Goal: Transaction & Acquisition: Purchase product/service

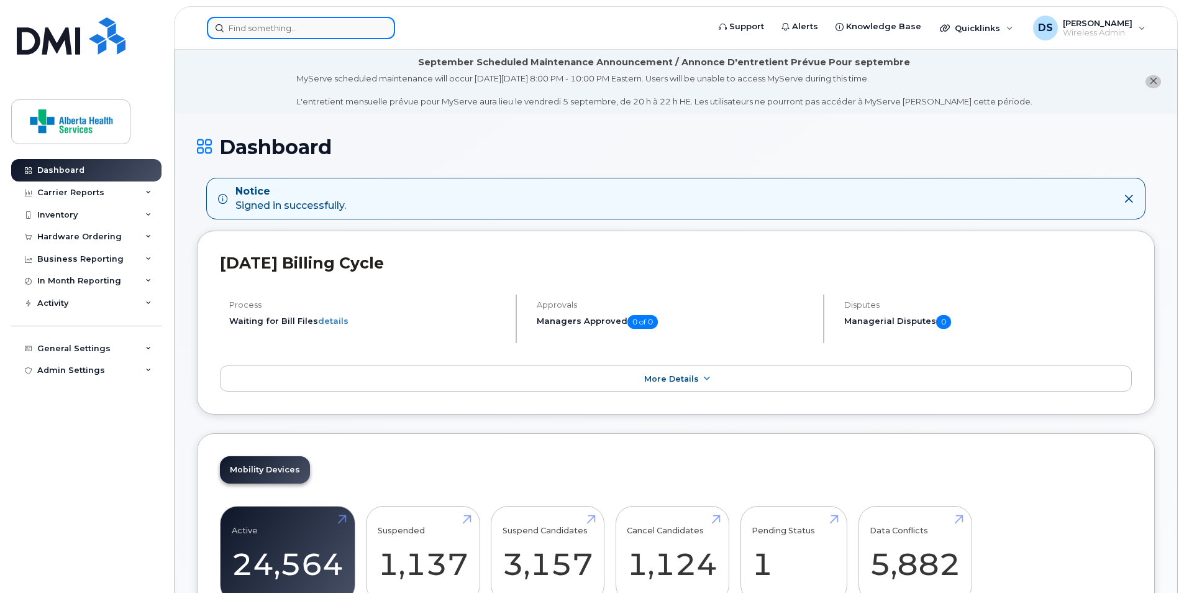
click at [332, 28] on input at bounding box center [301, 28] width 188 height 22
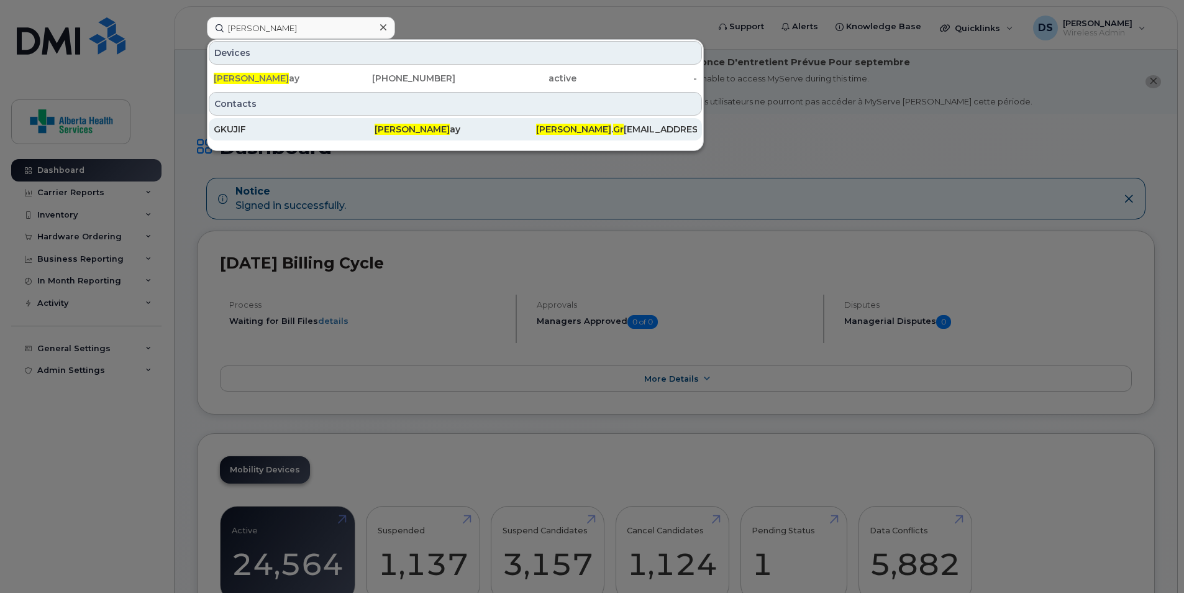
click at [429, 127] on div "[PERSON_NAME] ay" at bounding box center [455, 129] width 161 height 12
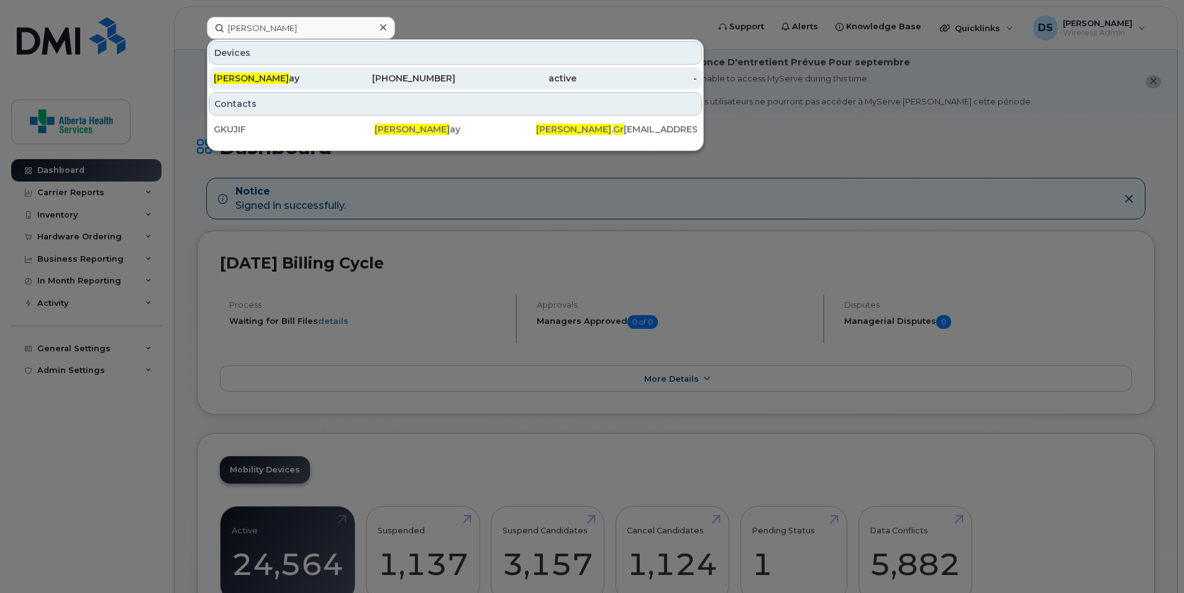
drag, startPoint x: 384, startPoint y: 76, endPoint x: 446, endPoint y: 73, distance: 62.3
drag, startPoint x: 446, startPoint y: 73, endPoint x: 320, endPoint y: 71, distance: 126.2
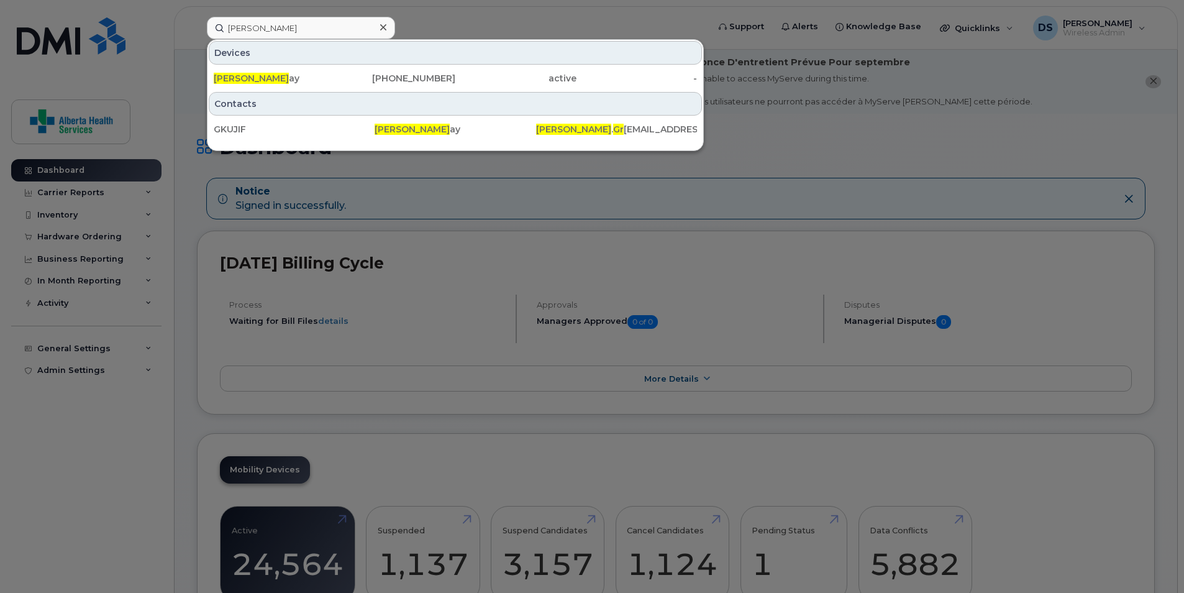
drag, startPoint x: 320, startPoint y: 71, endPoint x: 306, endPoint y: 107, distance: 38.0
drag, startPoint x: 306, startPoint y: 107, endPoint x: 268, endPoint y: 28, distance: 87.8
click at [268, 28] on input "hugh gr" at bounding box center [301, 28] width 188 height 22
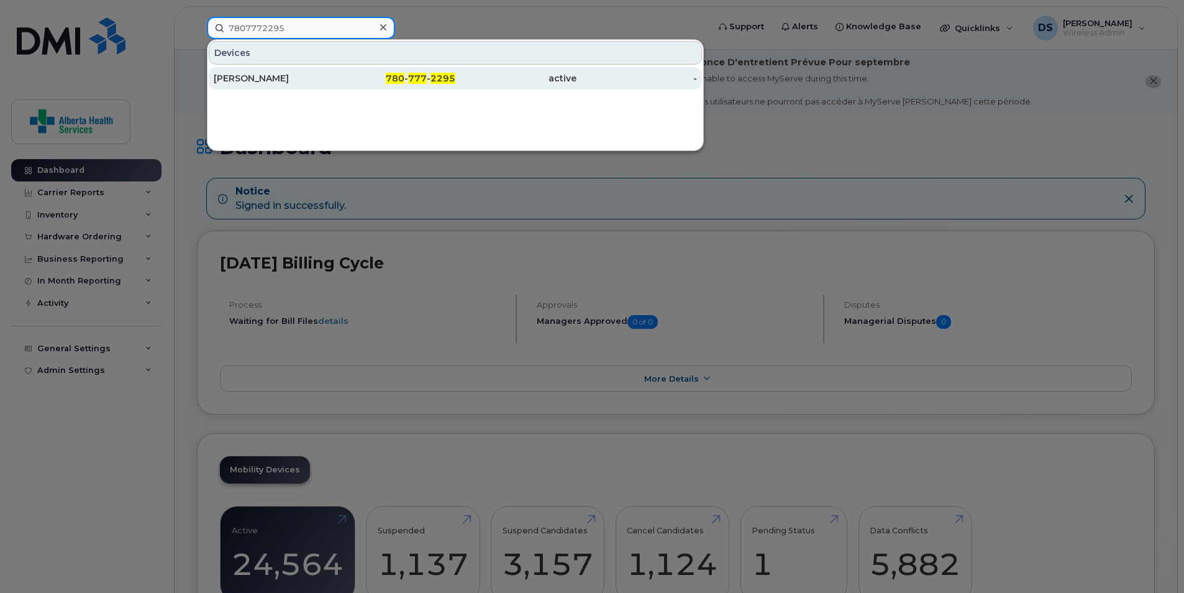
type input "7807772295"
click at [452, 80] on span "2295" at bounding box center [443, 78] width 25 height 11
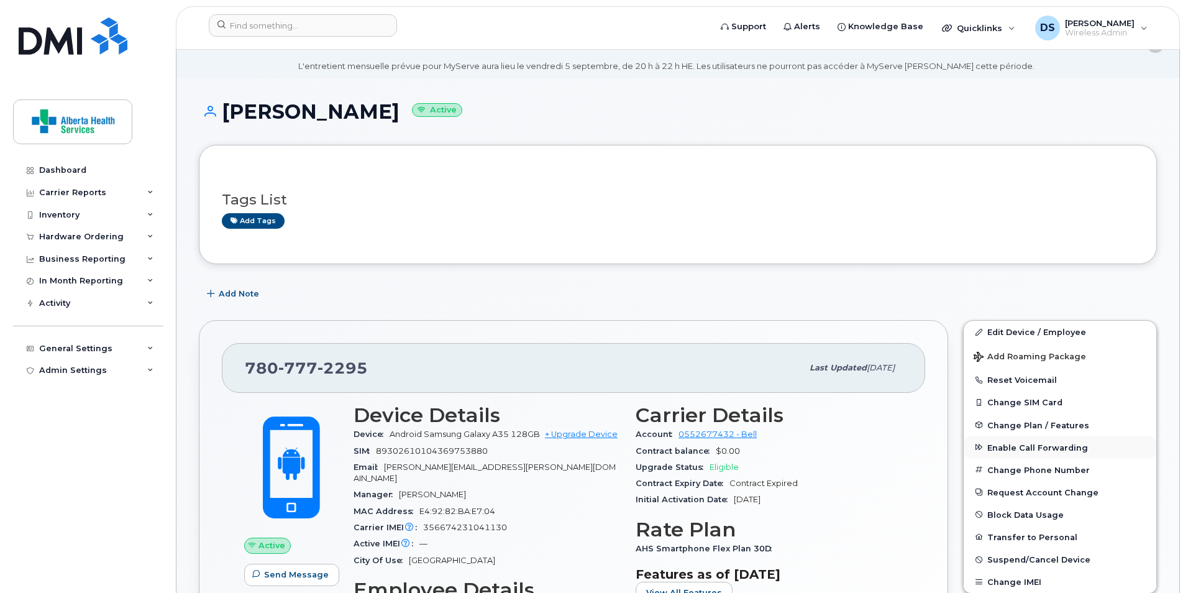
scroll to position [62, 0]
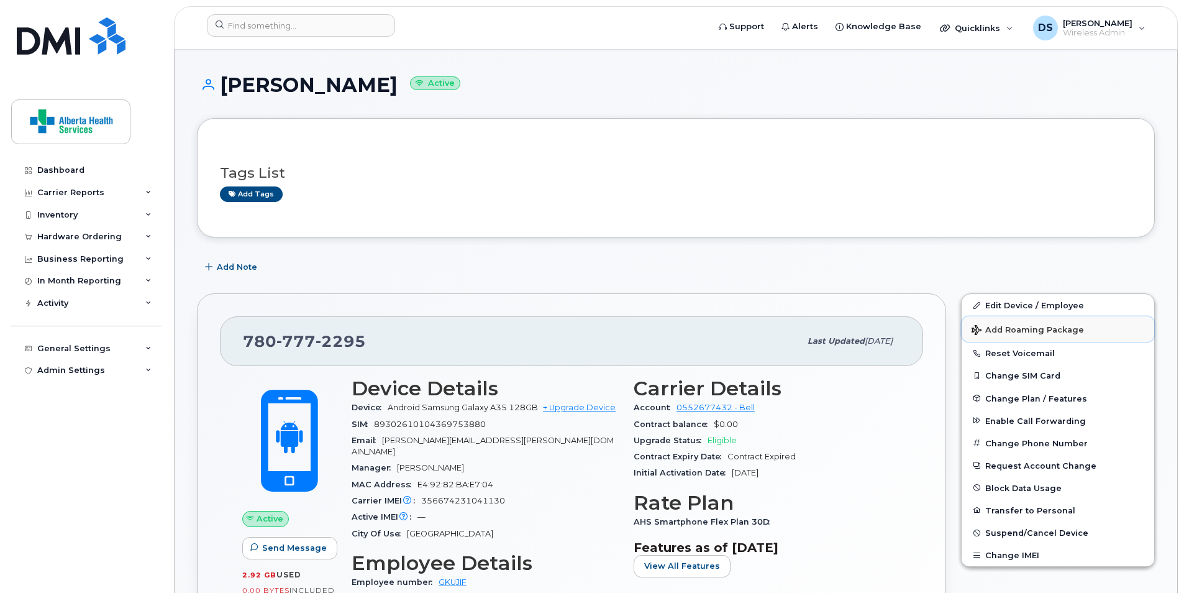
click at [1027, 327] on span "Add Roaming Package" at bounding box center [1028, 331] width 112 height 12
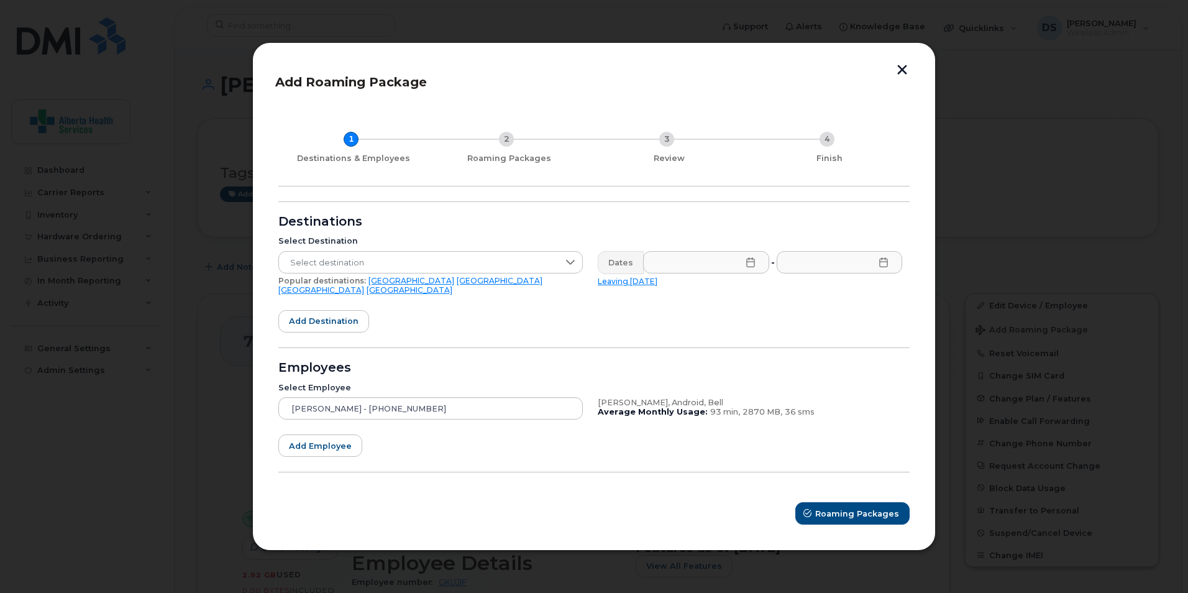
click at [457, 285] on link "USA" at bounding box center [500, 280] width 86 height 9
click at [718, 269] on input "text" at bounding box center [706, 262] width 126 height 22
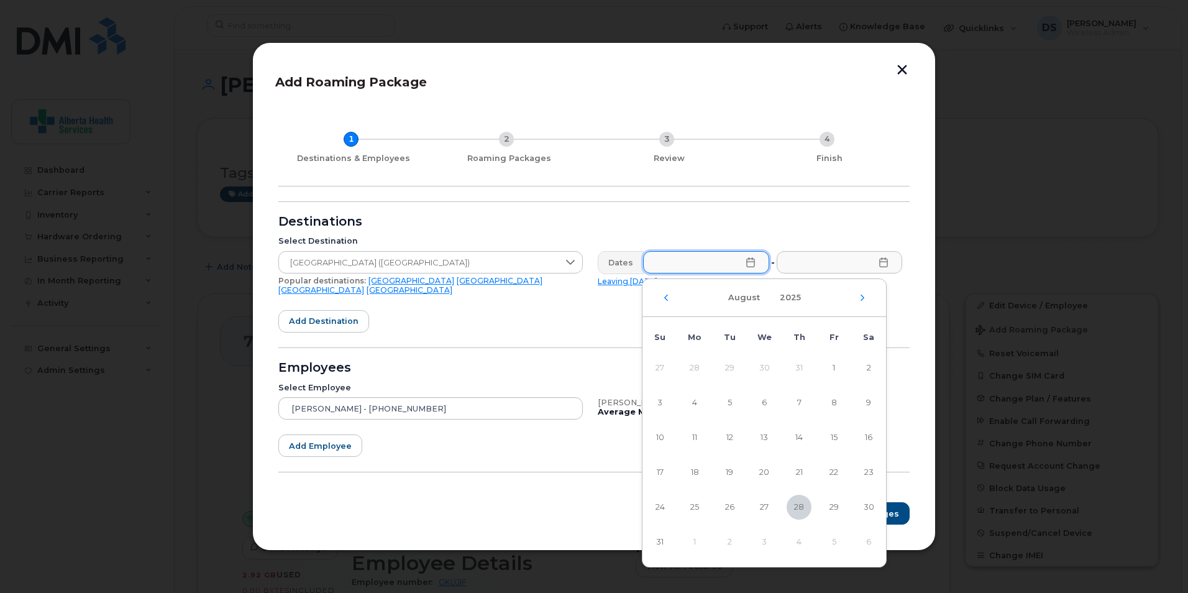
click at [869, 542] on td "6" at bounding box center [868, 541] width 35 height 35
click at [863, 299] on icon "Next Month" at bounding box center [862, 298] width 7 height 10
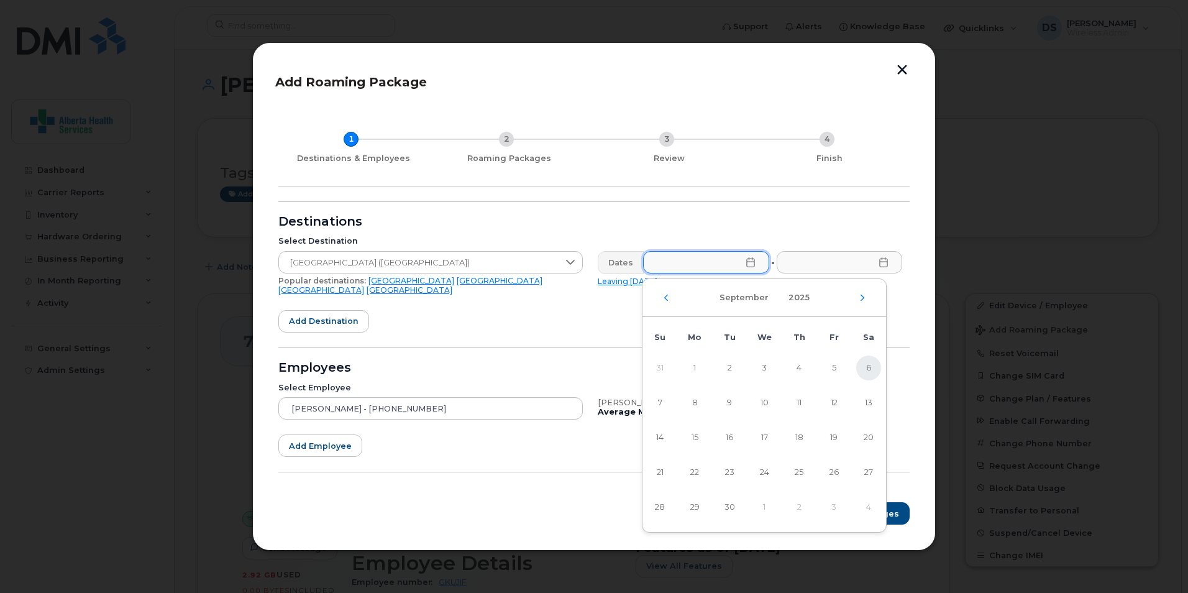
click at [864, 365] on span "6" at bounding box center [868, 367] width 25 height 25
type input "09/06/2025"
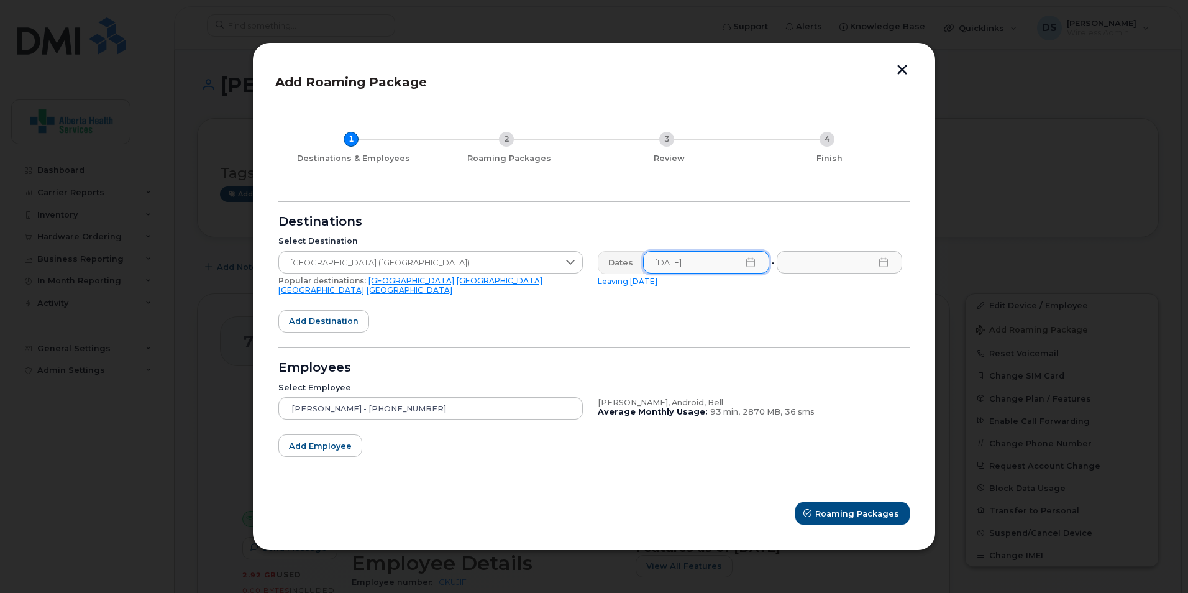
click at [881, 267] on icon at bounding box center [884, 262] width 10 height 10
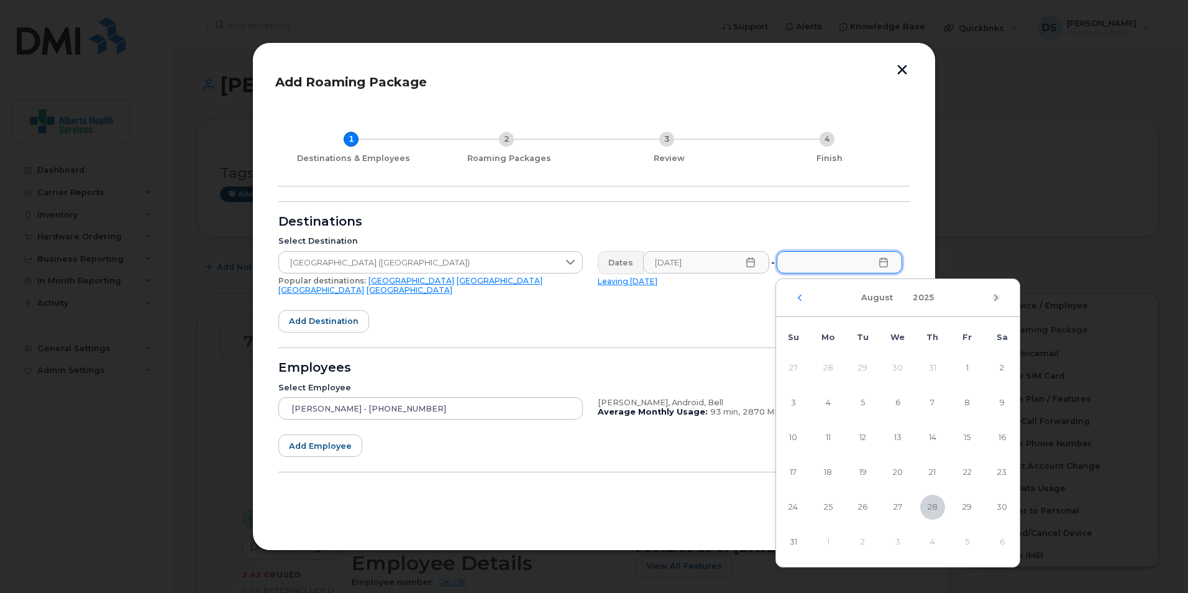
click at [995, 299] on icon "Next Month" at bounding box center [996, 297] width 4 height 6
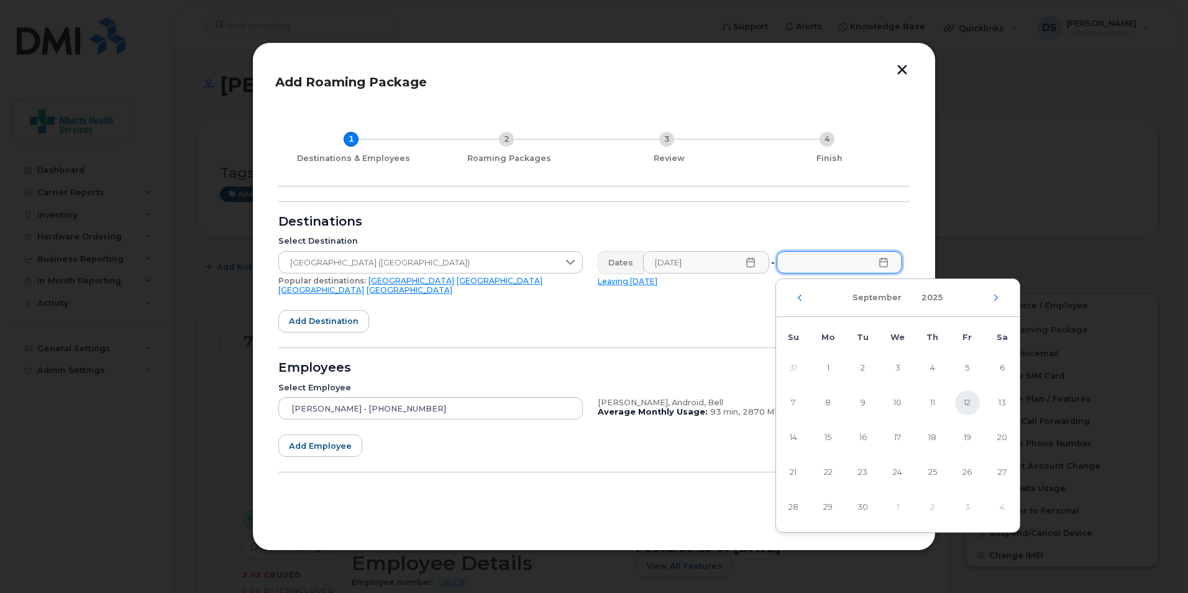
click at [970, 401] on span "12" at bounding box center [967, 402] width 25 height 25
type input "09/12/2025"
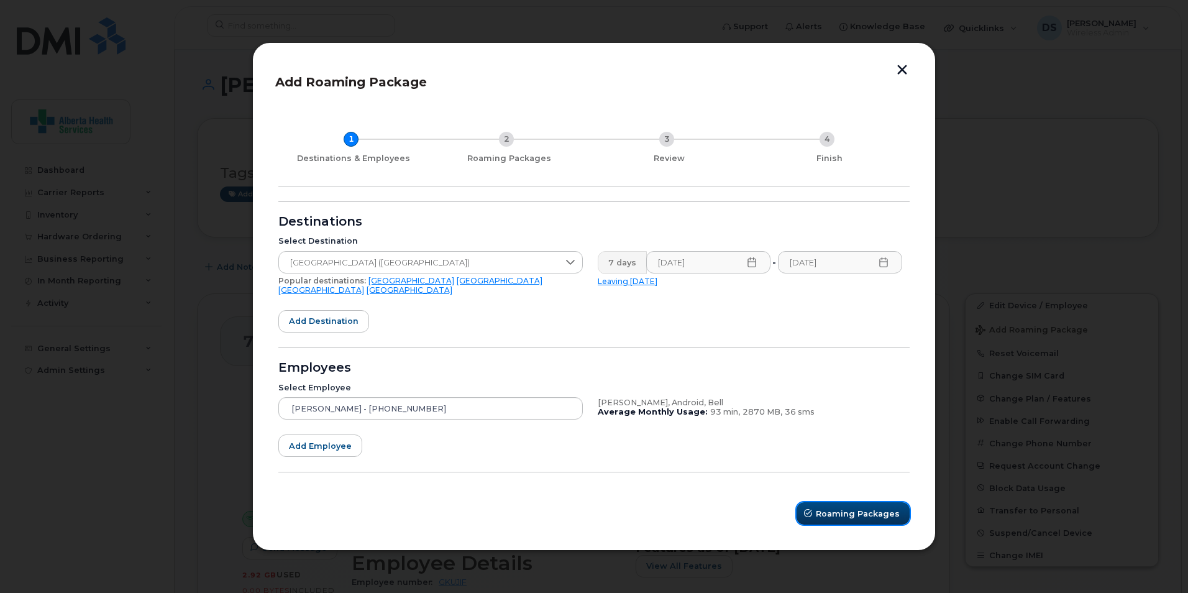
click at [863, 508] on span "Roaming Packages" at bounding box center [858, 514] width 84 height 12
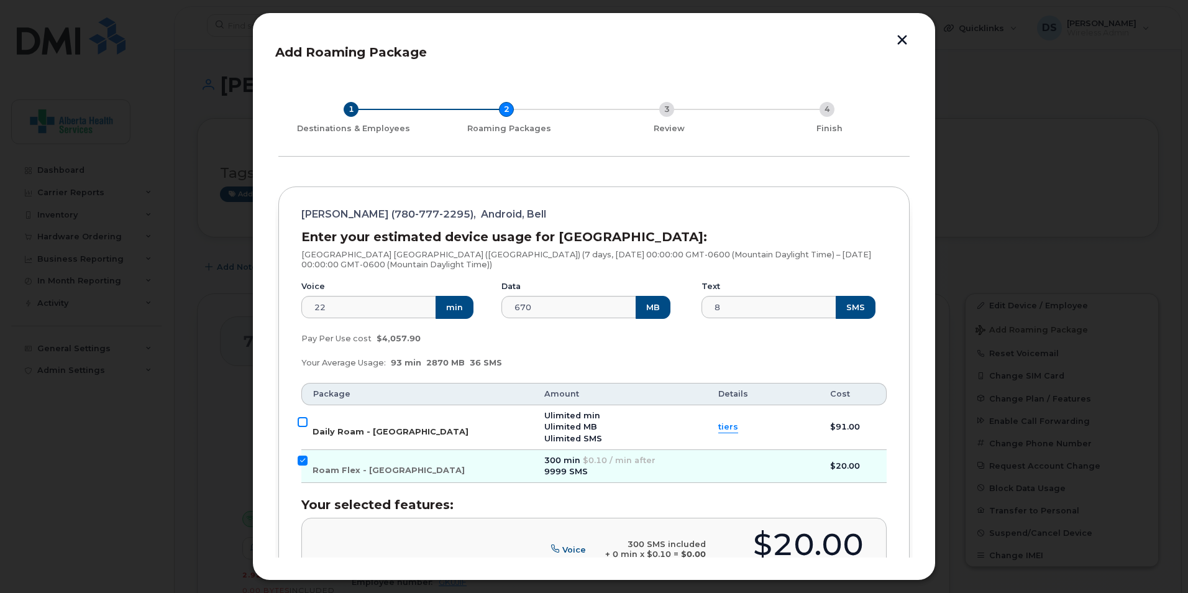
click at [300, 418] on input "Daily Roam - USA" at bounding box center [303, 422] width 10 height 10
checkbox input "true"
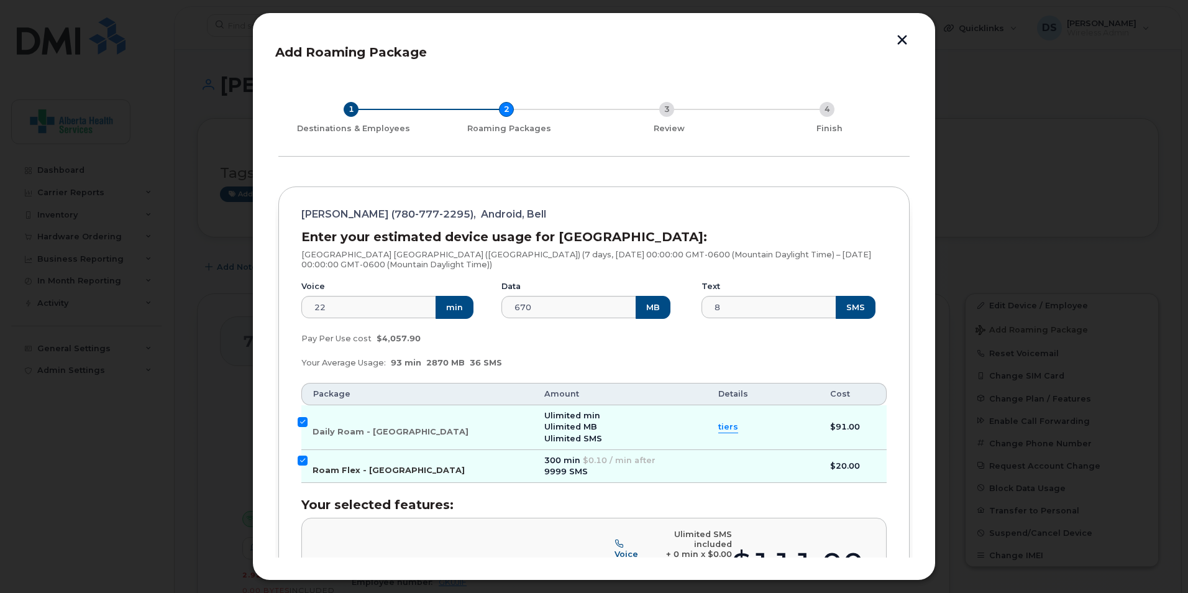
click at [304, 460] on input "Roam Flex - USA" at bounding box center [303, 460] width 10 height 10
checkbox input "false"
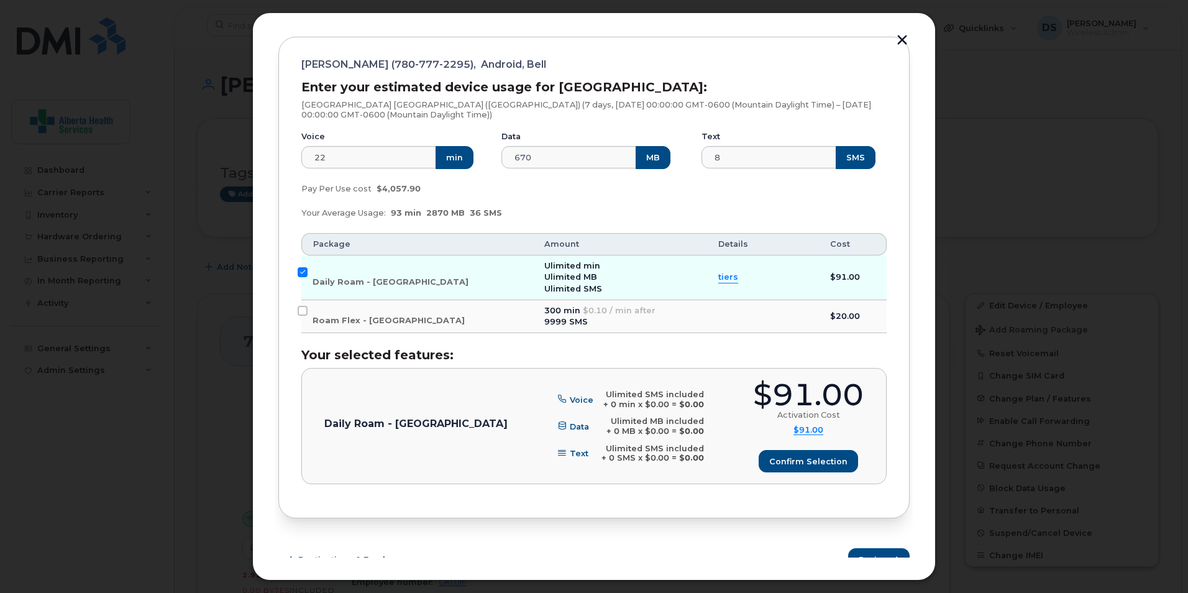
scroll to position [166, 0]
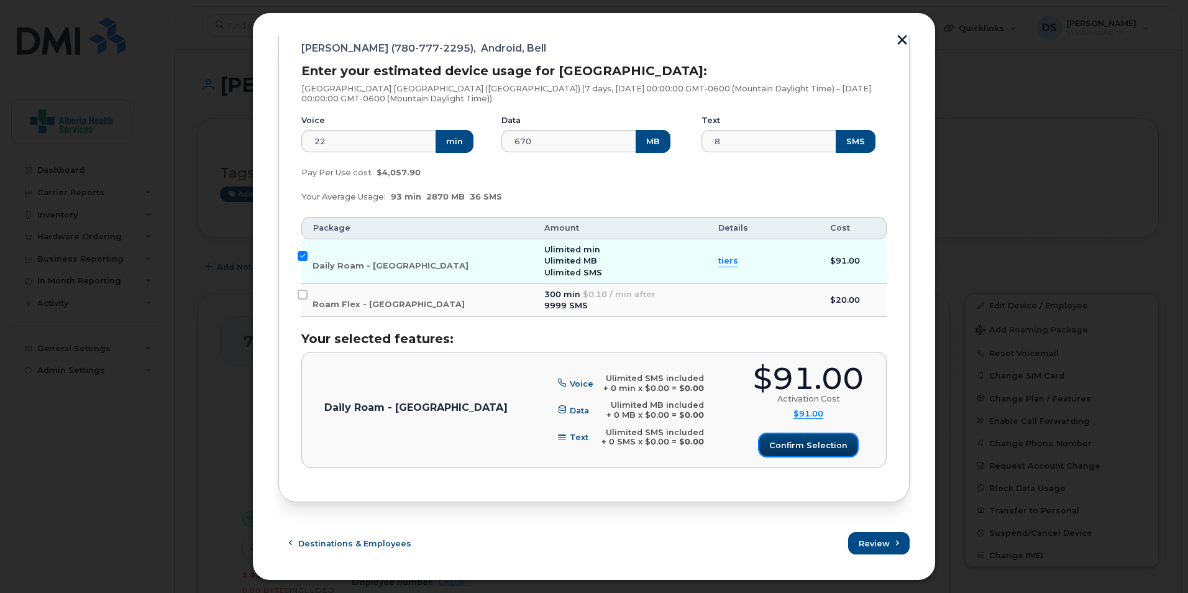
click at [790, 449] on span "Confirm selection" at bounding box center [808, 445] width 78 height 12
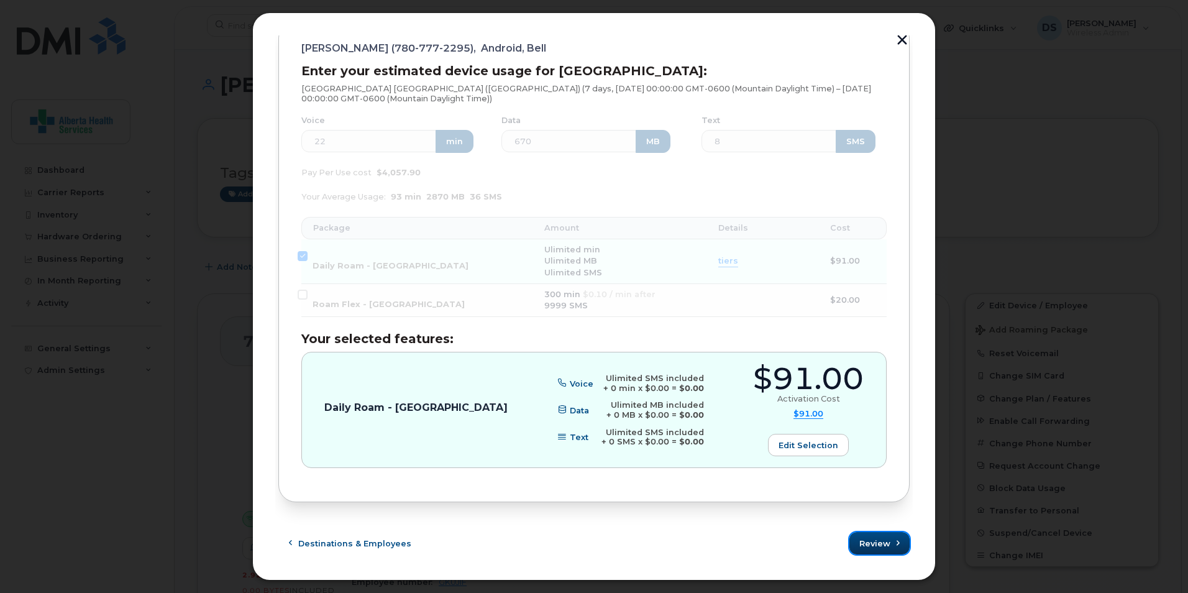
click at [862, 542] on span "Review" at bounding box center [874, 544] width 31 height 12
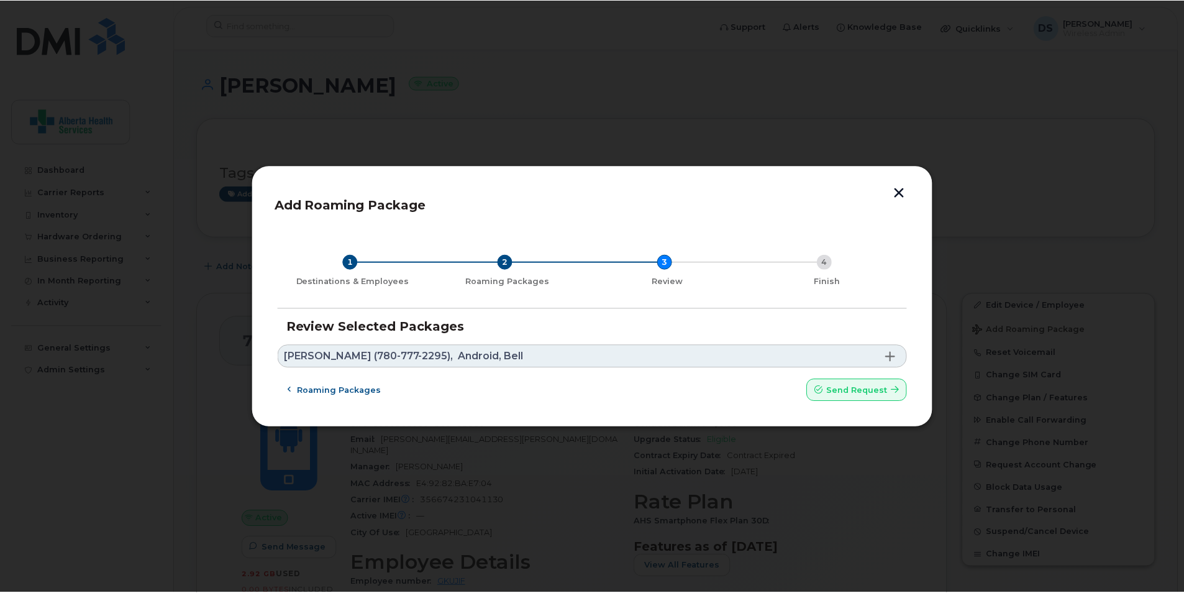
scroll to position [0, 0]
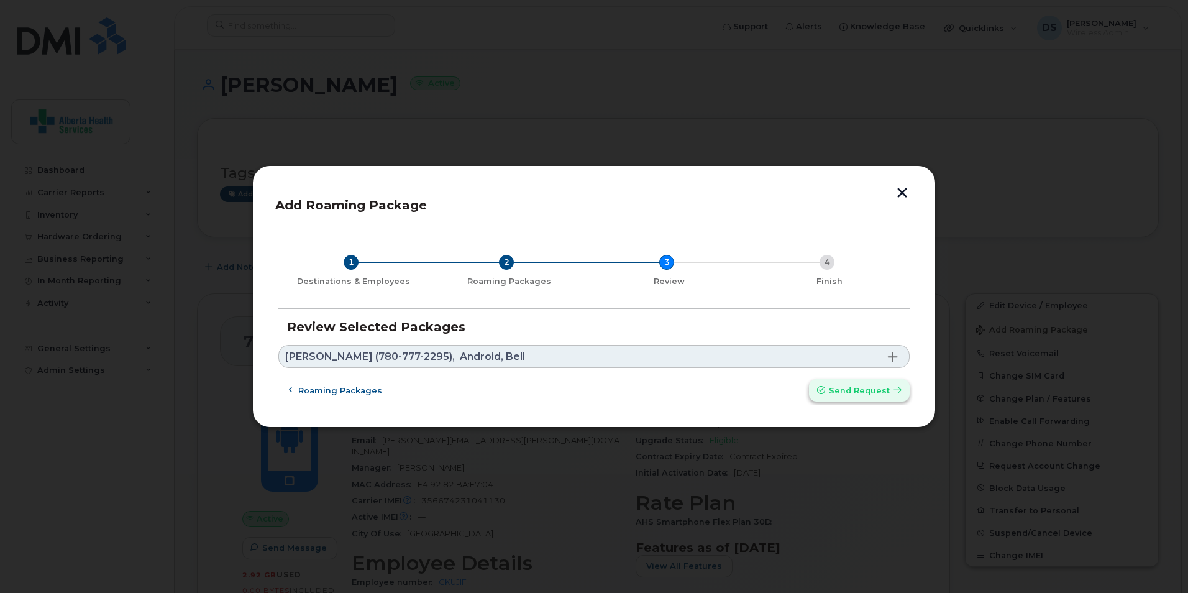
click at [854, 390] on span "Send request" at bounding box center [859, 391] width 61 height 12
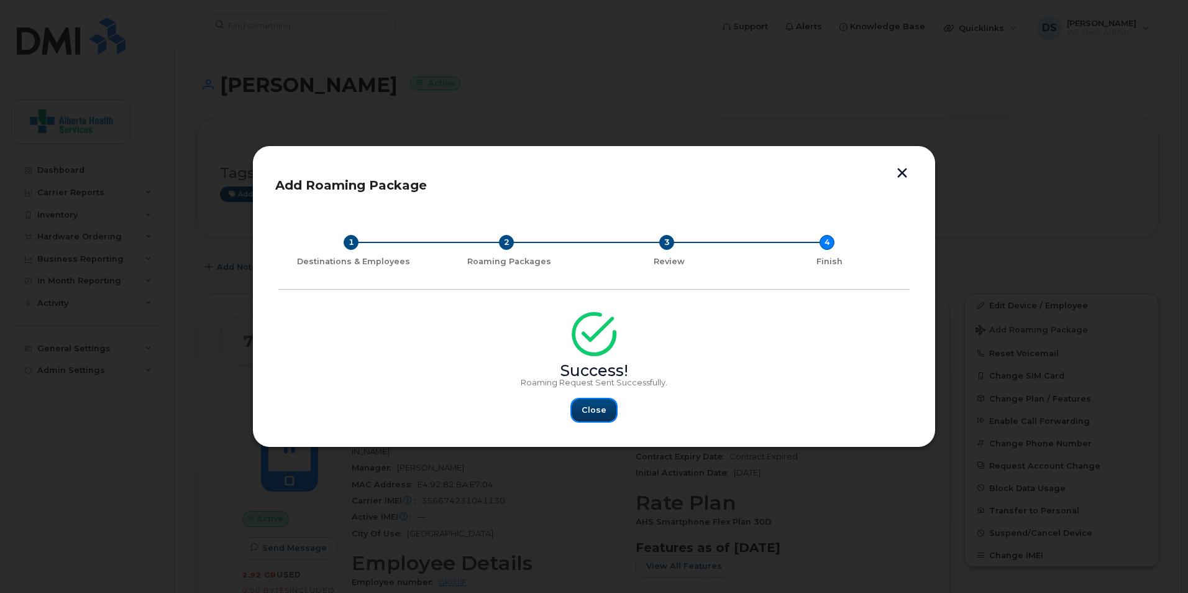
click at [593, 409] on span "Close" at bounding box center [594, 410] width 25 height 12
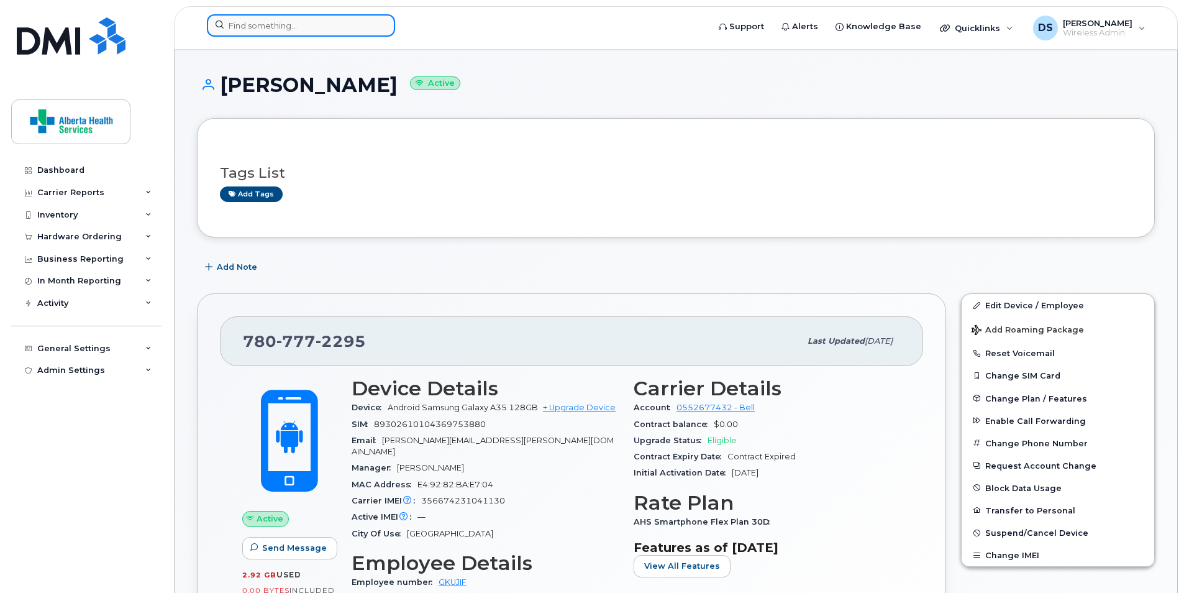
click at [333, 31] on input at bounding box center [301, 25] width 188 height 22
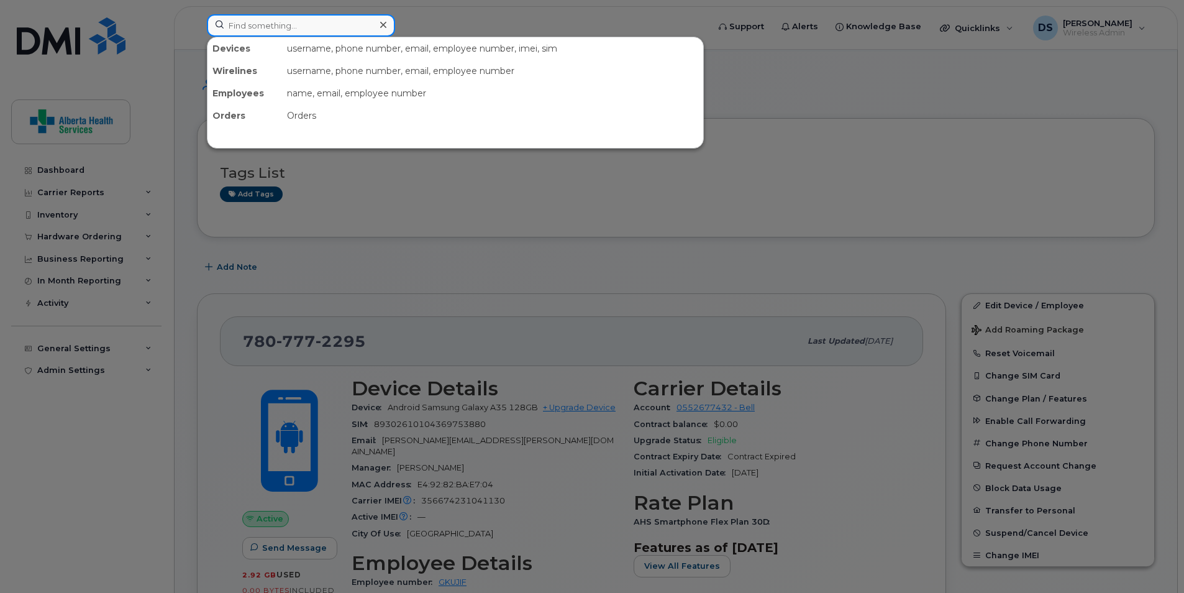
paste input "403-506-1480"
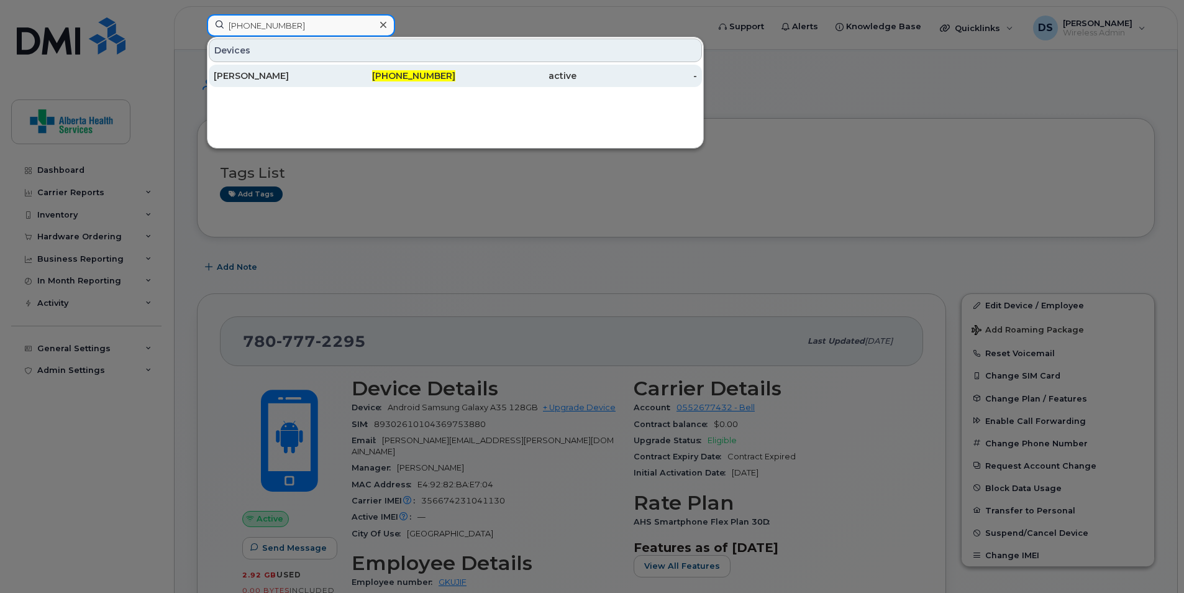
type input "403-506-1480"
click at [382, 76] on div "403-506-1480" at bounding box center [395, 76] width 121 height 12
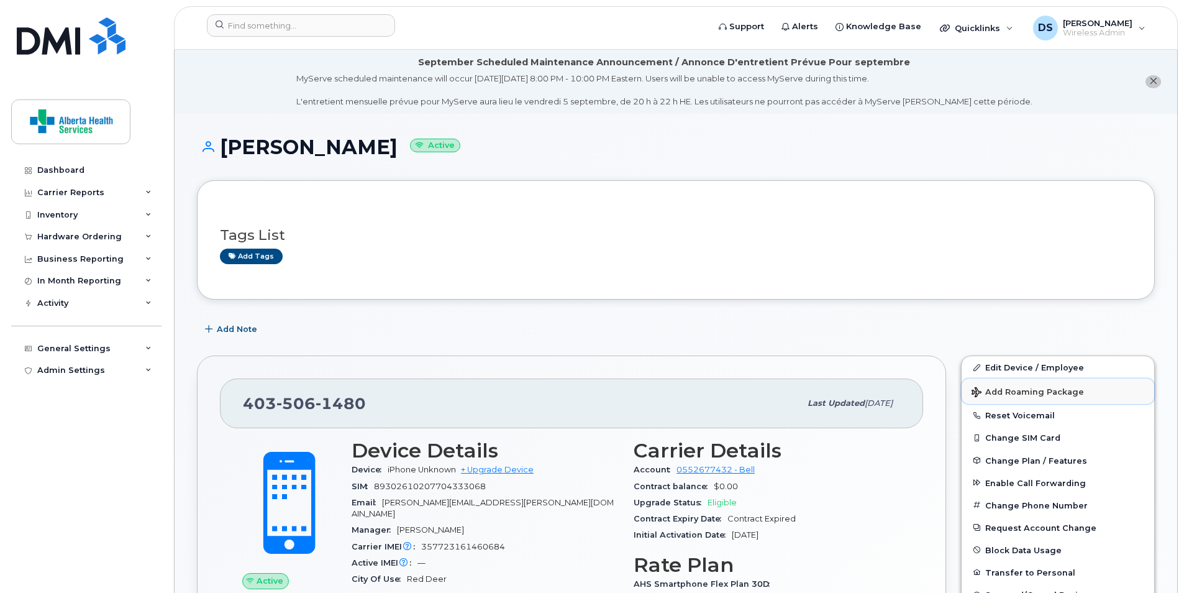
click at [1024, 391] on span "Add Roaming Package" at bounding box center [1028, 393] width 112 height 12
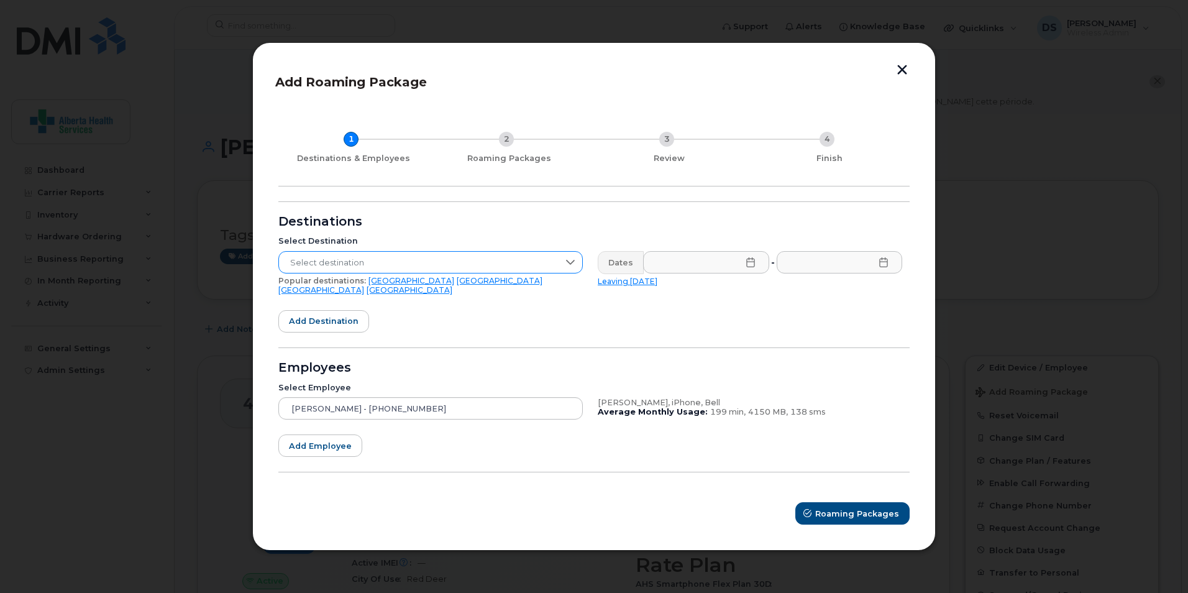
click at [567, 264] on icon at bounding box center [570, 262] width 10 height 10
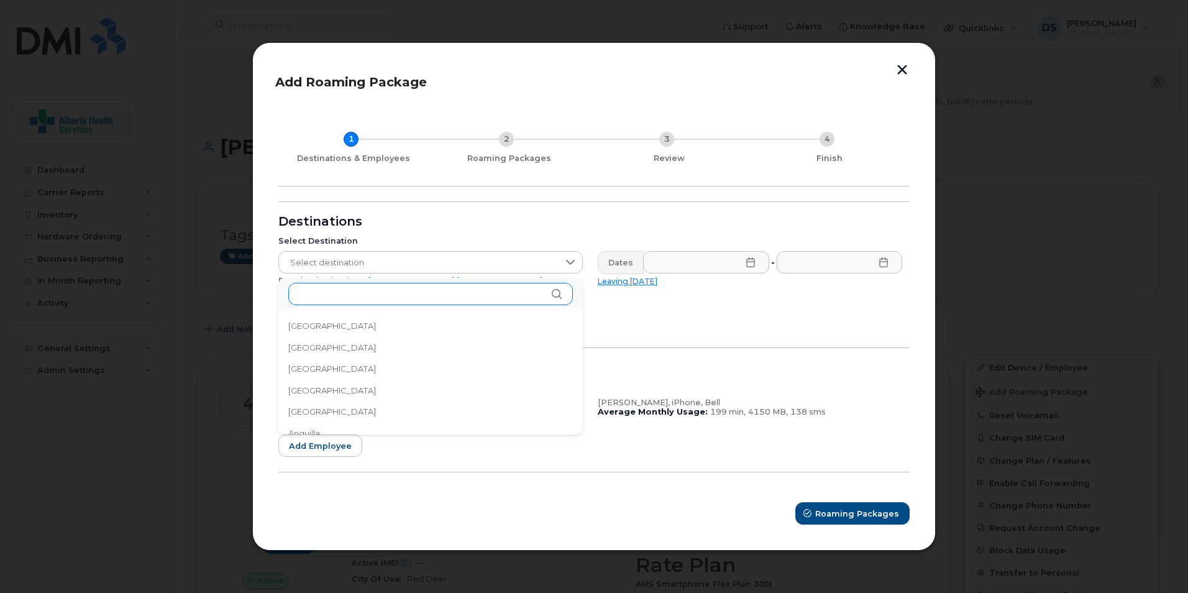
drag, startPoint x: 626, startPoint y: 343, endPoint x: 459, endPoint y: 293, distance: 173.8
click at [624, 340] on form "Destinations Select Destination Select destination Popular destinations: USA Me…" at bounding box center [593, 363] width 631 height 324
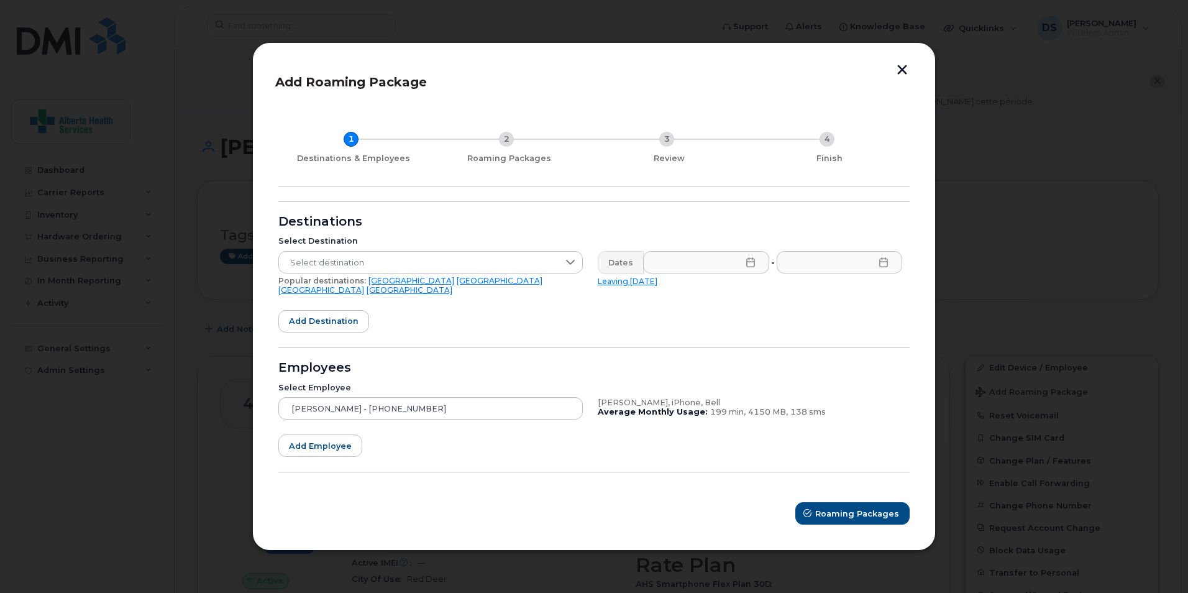
click at [457, 285] on link "USA" at bounding box center [500, 280] width 86 height 9
click at [750, 267] on icon at bounding box center [751, 262] width 10 height 10
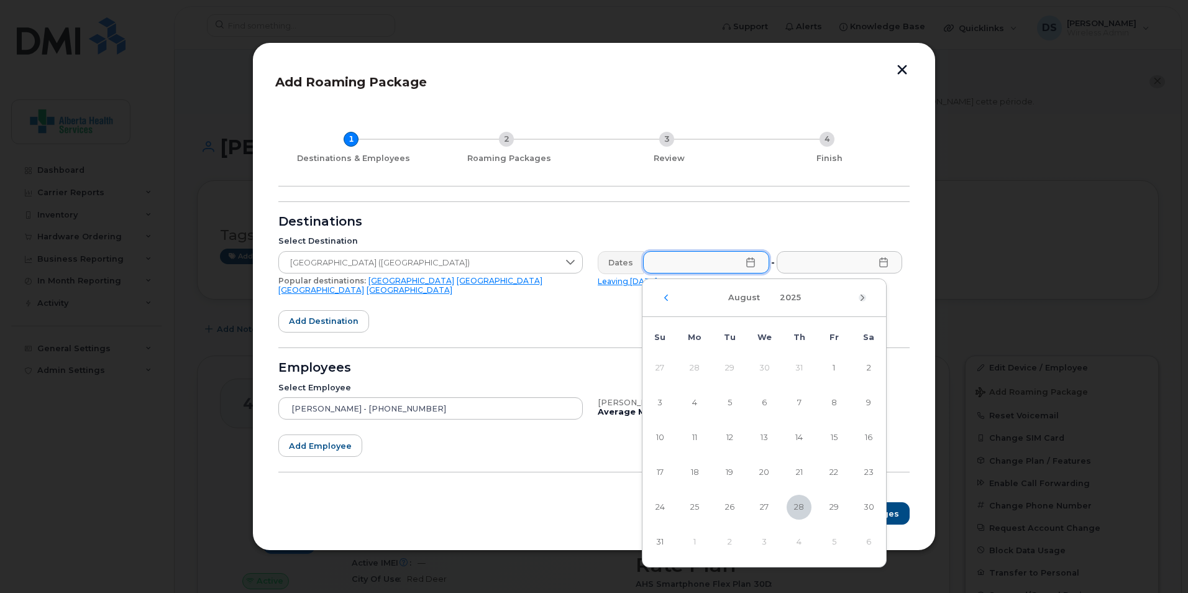
click at [864, 298] on icon "Next Month" at bounding box center [862, 298] width 7 height 10
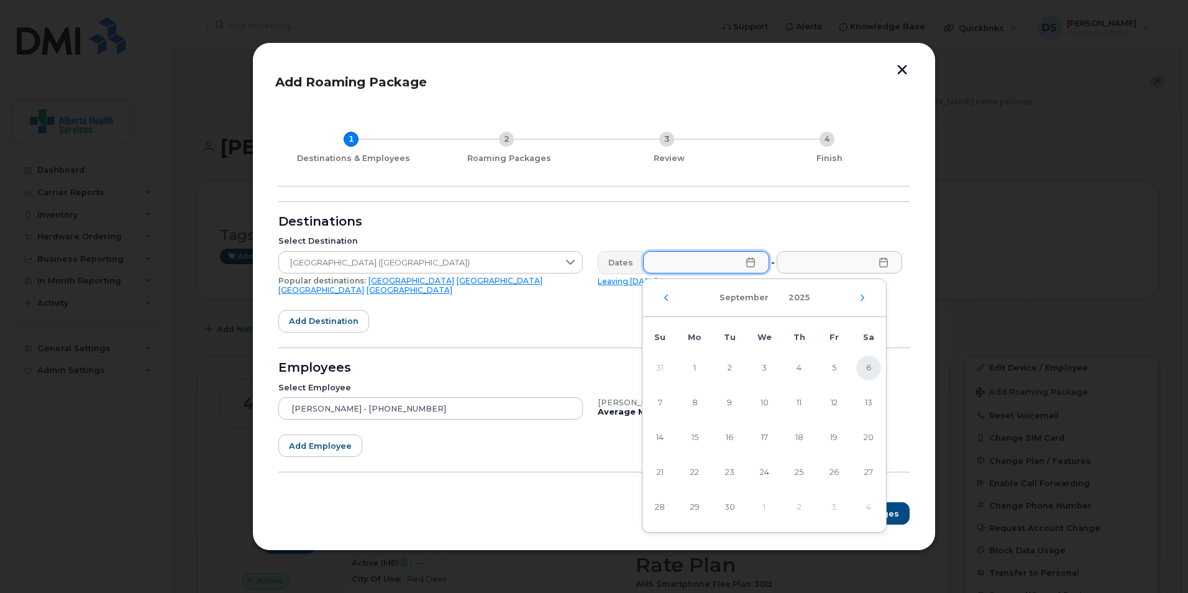
click at [866, 375] on span "6" at bounding box center [868, 367] width 25 height 25
type input "09/06/2025"
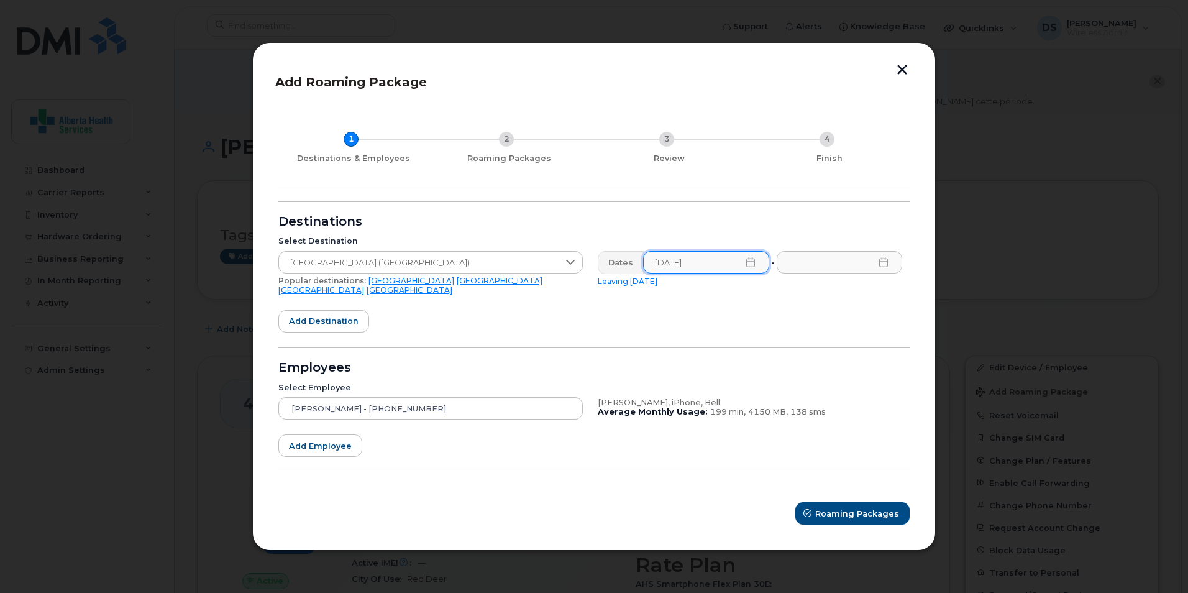
click at [883, 265] on icon at bounding box center [884, 262] width 10 height 10
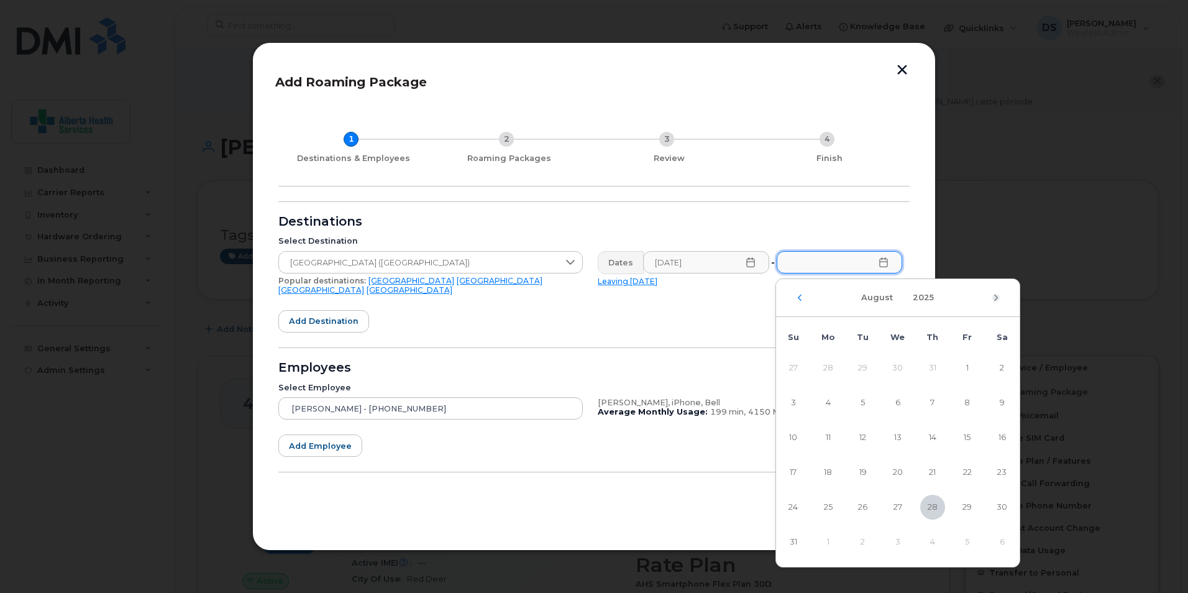
click at [997, 301] on icon "Next Month" at bounding box center [995, 298] width 7 height 10
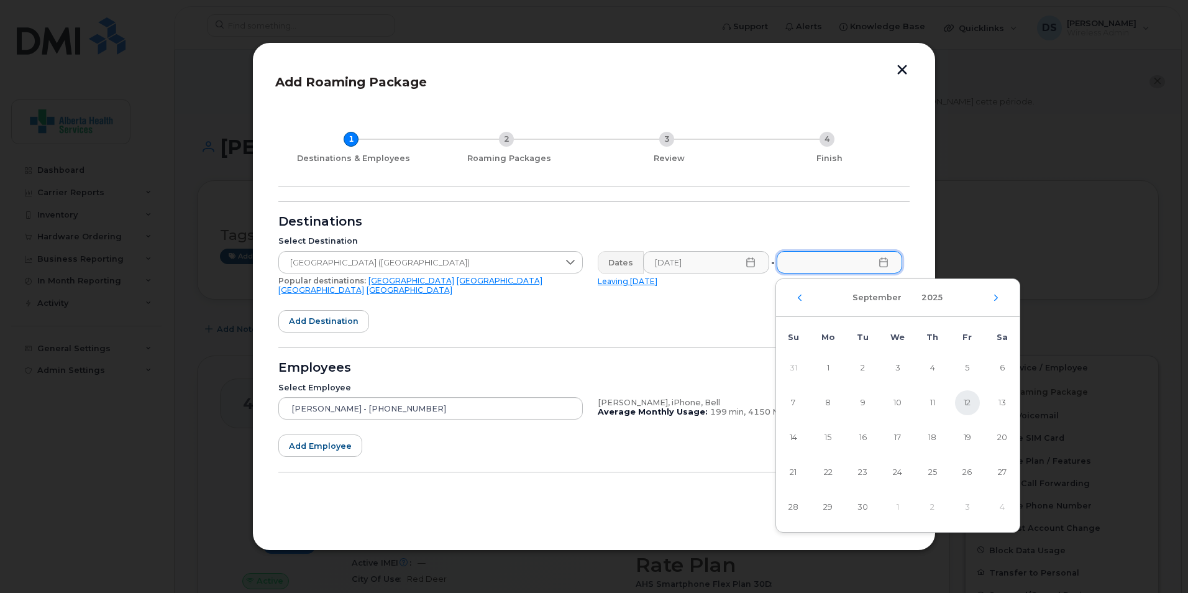
click at [969, 400] on span "12" at bounding box center [967, 402] width 25 height 25
type input "09/12/2025"
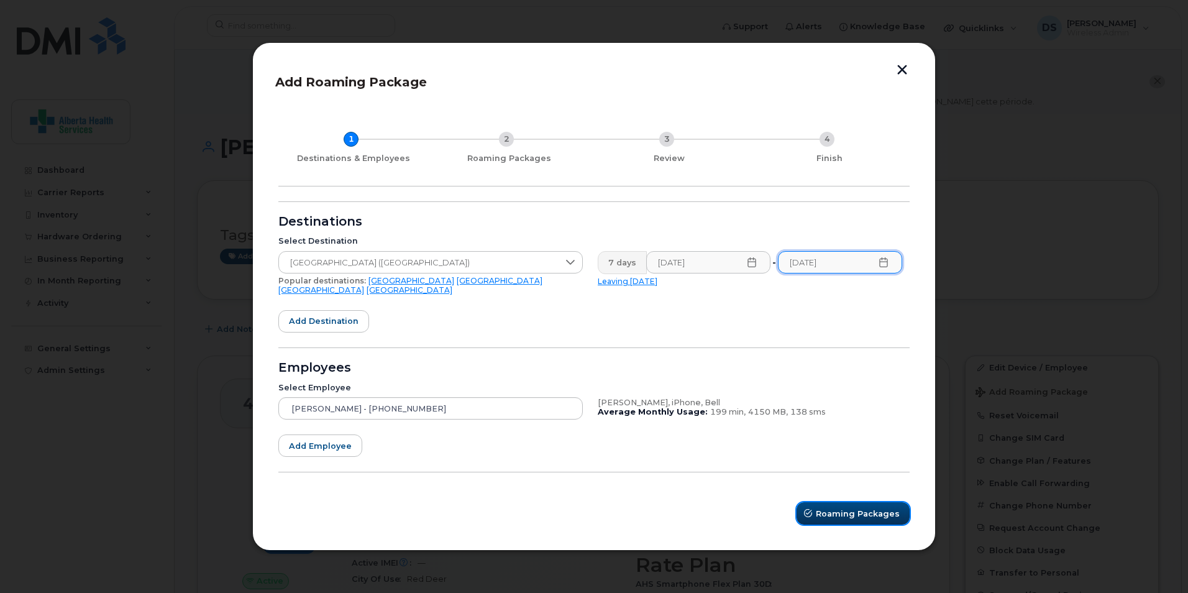
click at [838, 509] on span "Roaming Packages" at bounding box center [858, 514] width 84 height 12
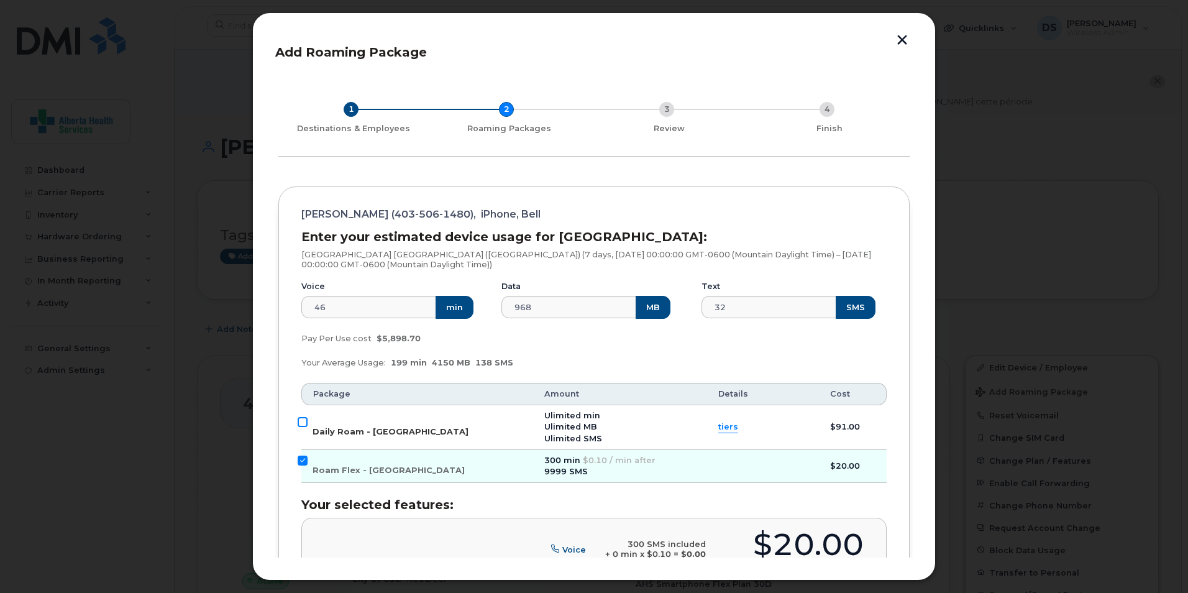
click at [301, 421] on input "Daily Roam - USA" at bounding box center [303, 422] width 10 height 10
checkbox input "true"
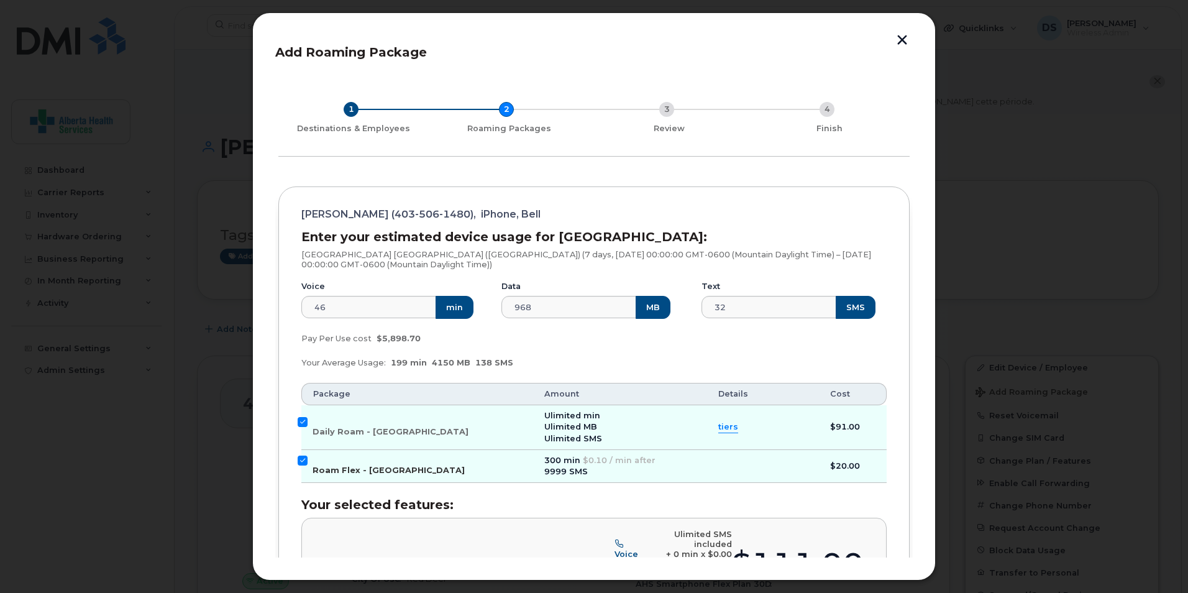
click at [300, 458] on input "Roam Flex - USA" at bounding box center [303, 460] width 10 height 10
checkbox input "false"
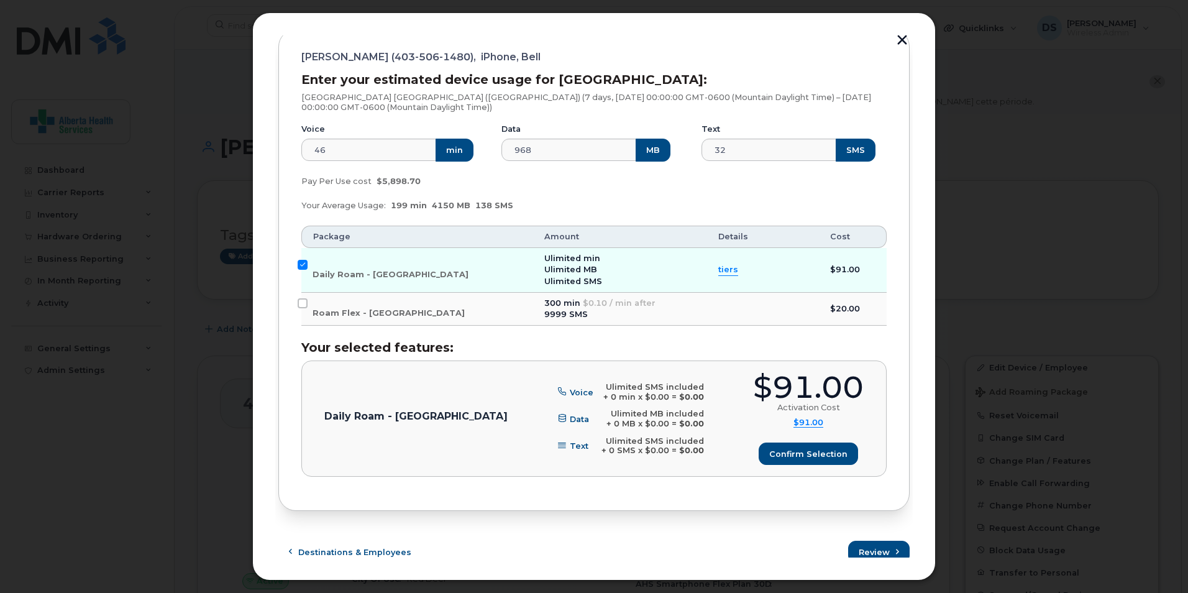
scroll to position [166, 0]
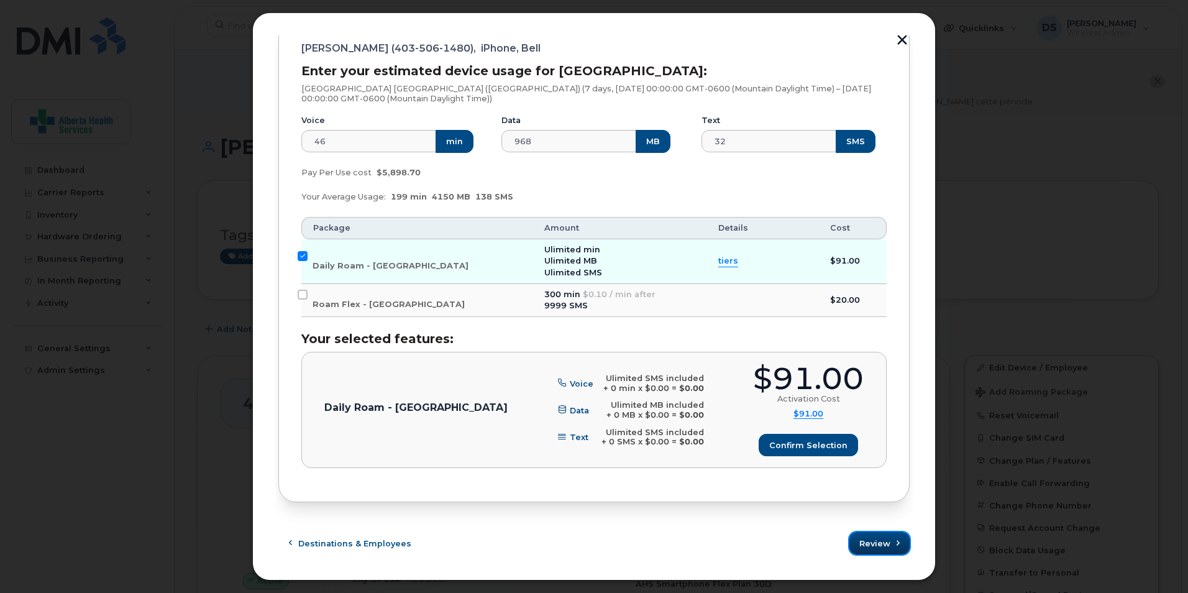
click at [867, 538] on span "Review" at bounding box center [874, 544] width 31 height 12
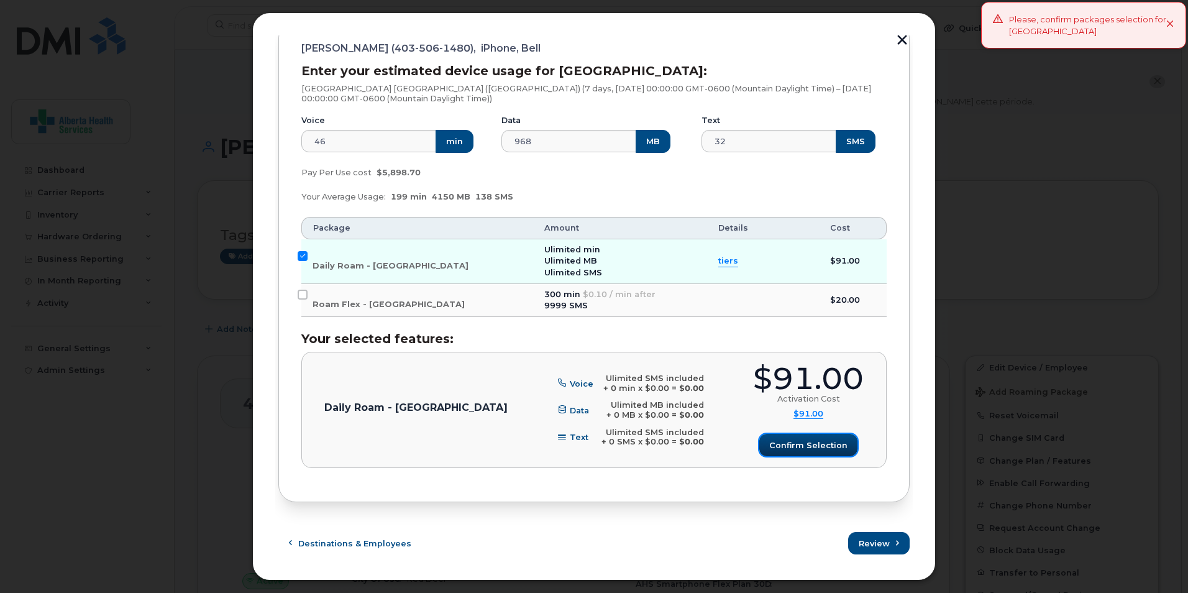
click at [815, 438] on button "Confirm selection" at bounding box center [808, 445] width 98 height 22
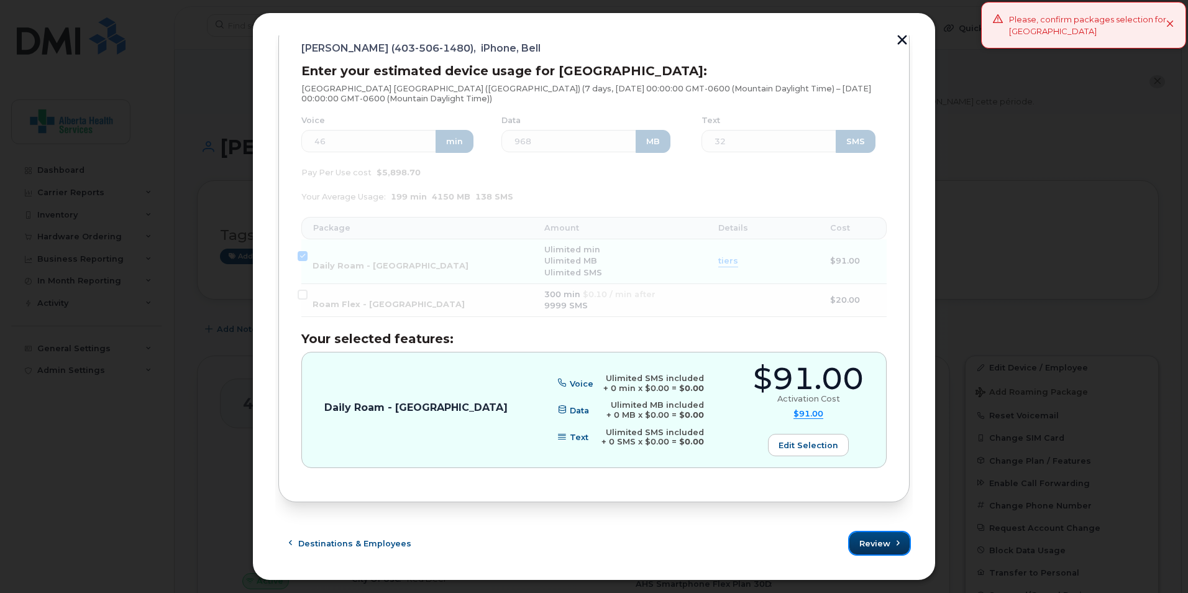
click at [890, 552] on button "Review" at bounding box center [879, 543] width 60 height 22
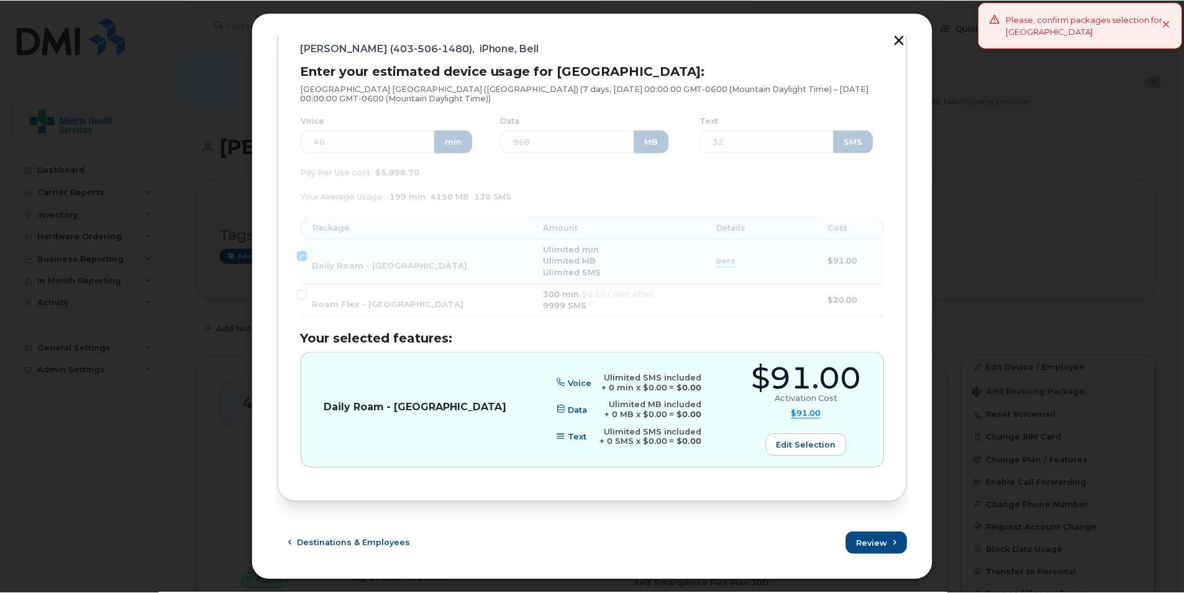
scroll to position [0, 0]
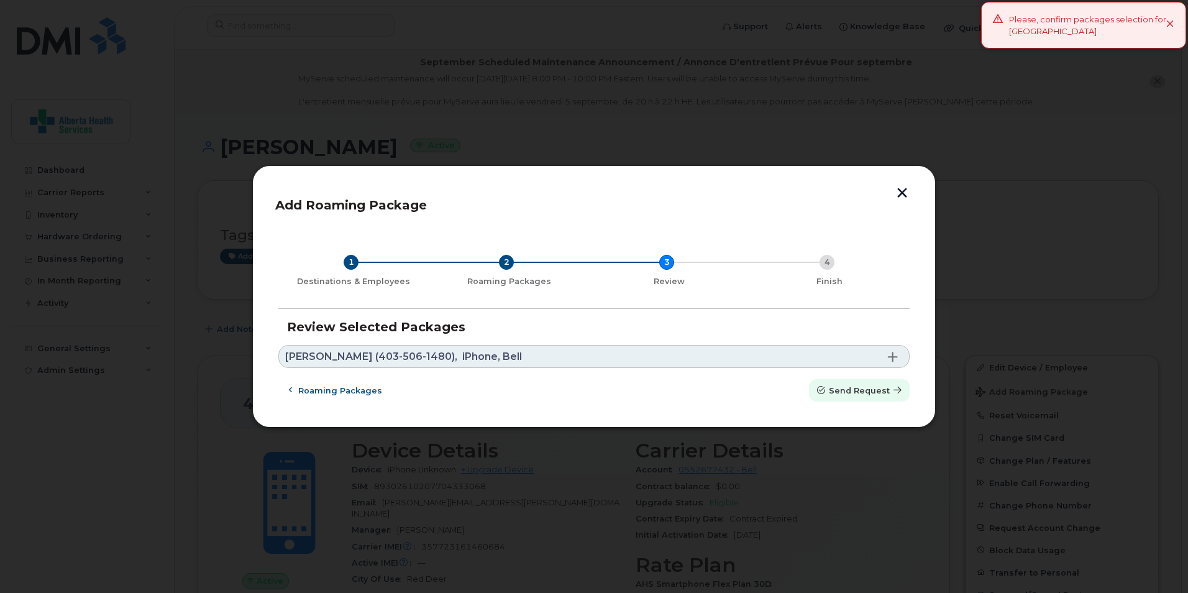
click at [861, 385] on span "Send request" at bounding box center [859, 391] width 61 height 12
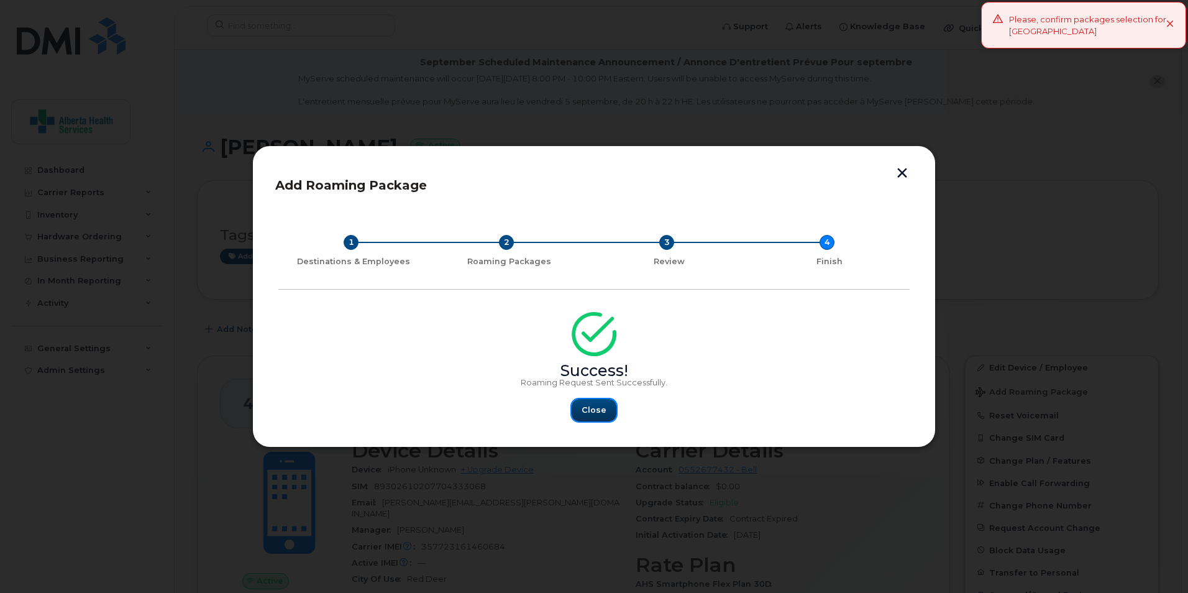
click at [586, 411] on span "Close" at bounding box center [594, 410] width 25 height 12
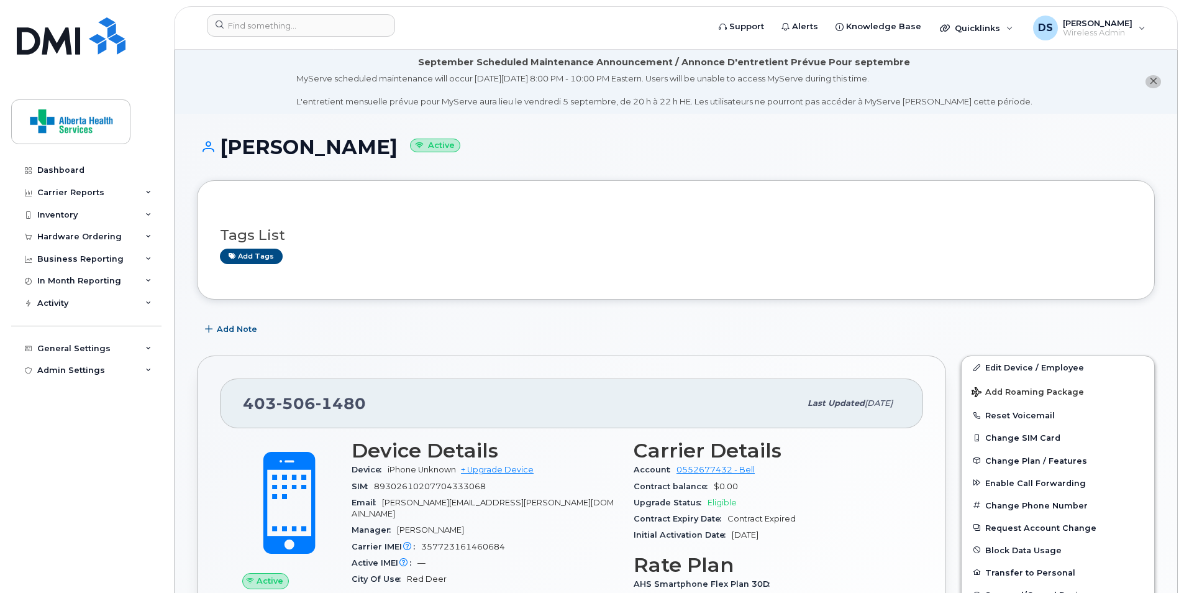
click at [16, 451] on div "Dashboard Carrier Reports Monthly Billing Data Daily Data Pooling Data Behavior…" at bounding box center [87, 366] width 153 height 415
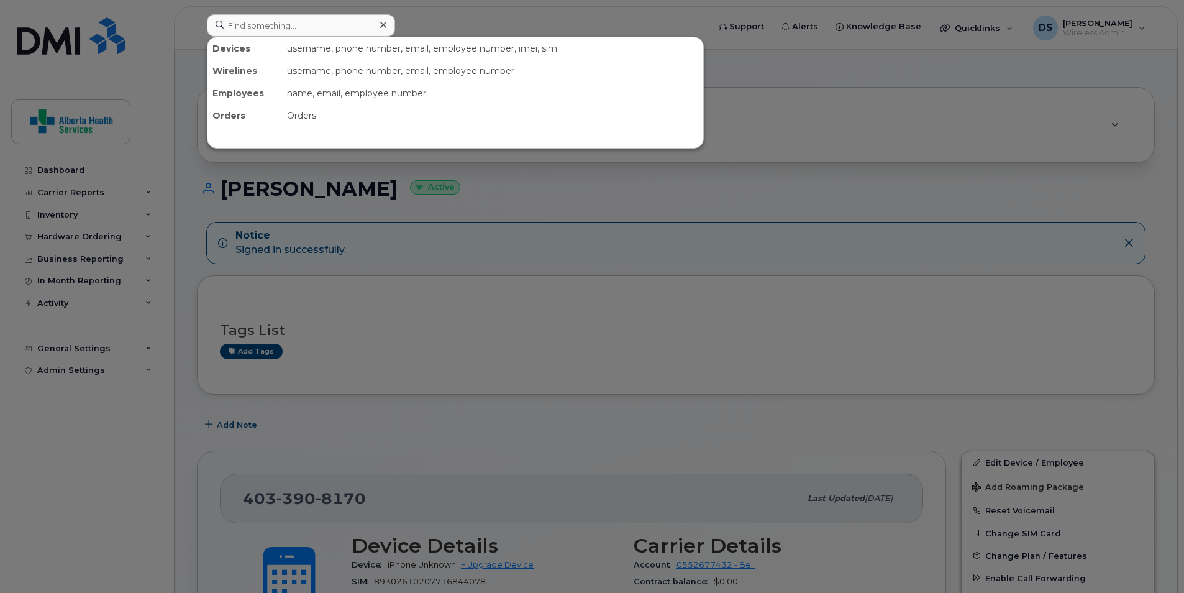
click at [314, 20] on input at bounding box center [301, 25] width 188 height 22
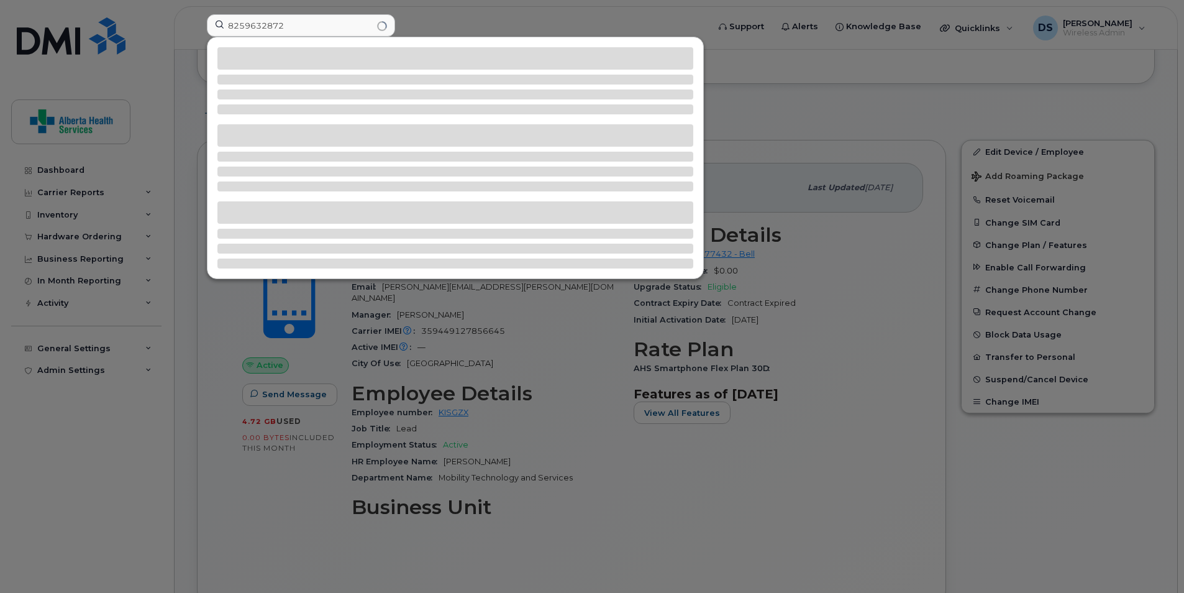
type input "8259632872"
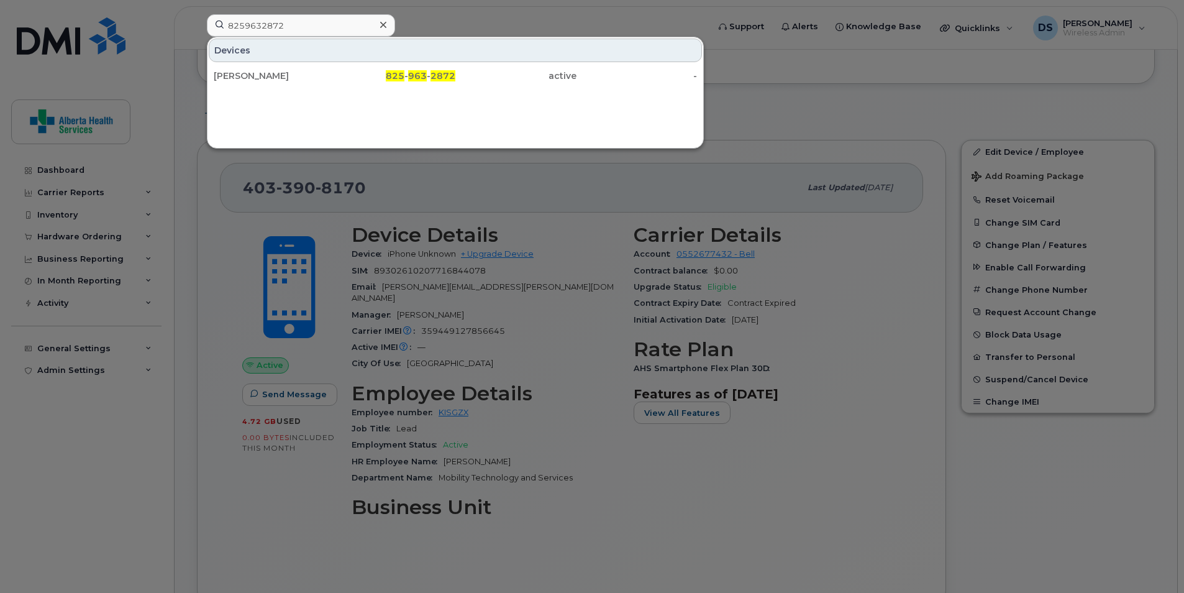
click at [470, 124] on div "Devices Tanya Anderson 825 - 963 - 2872 active -" at bounding box center [455, 93] width 497 height 112
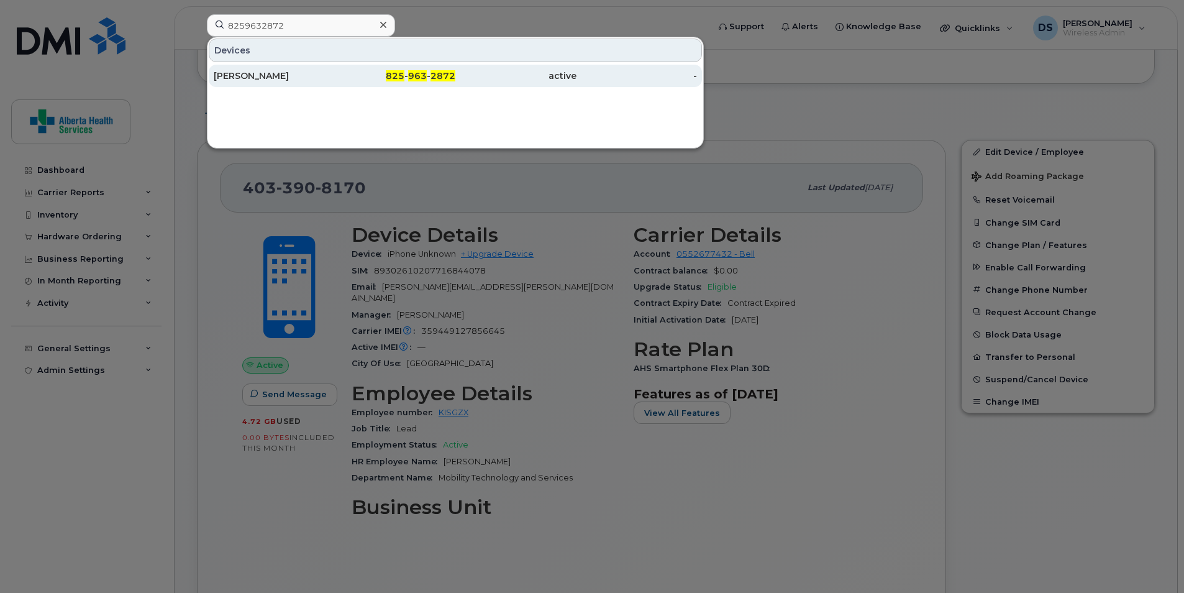
click at [428, 74] on div "825 - 963 - 2872" at bounding box center [395, 76] width 121 height 12
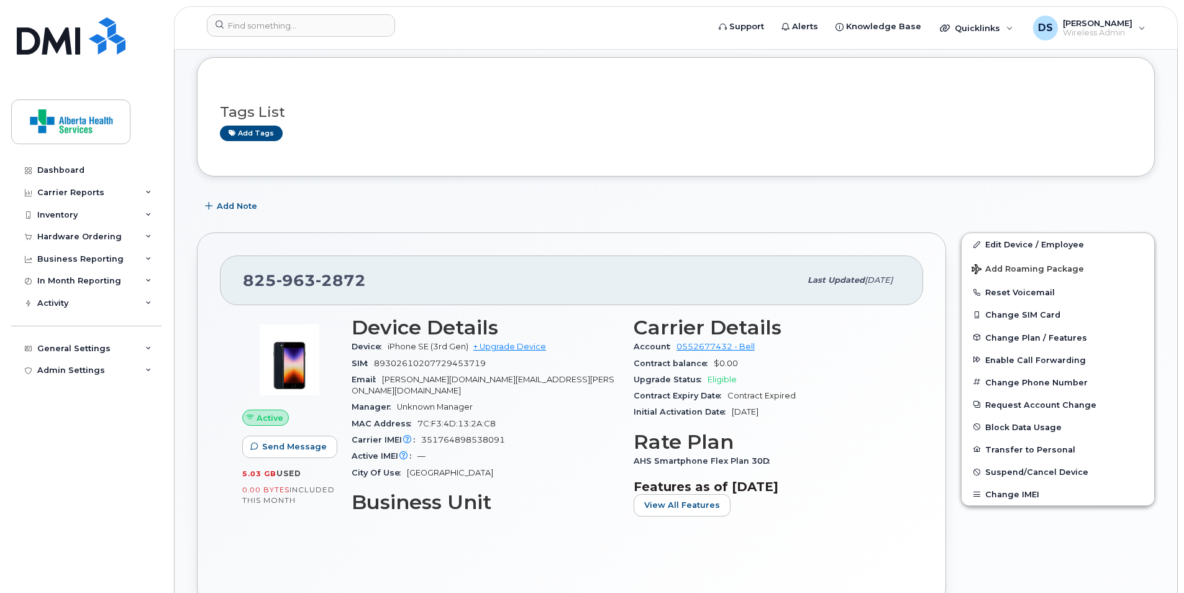
scroll to position [249, 0]
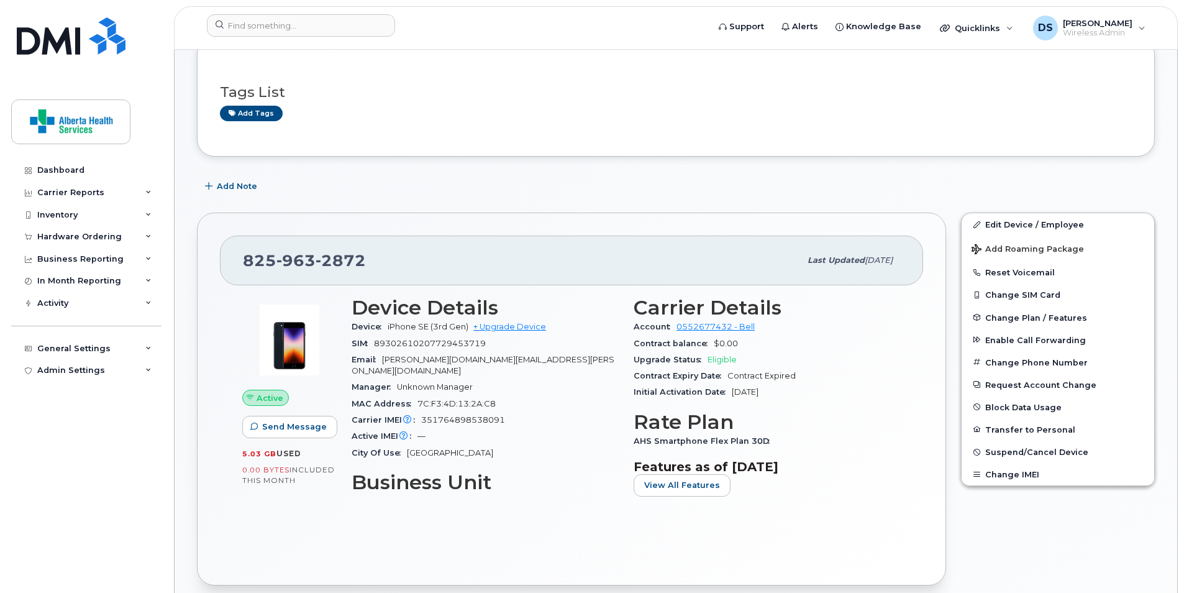
click at [1041, 178] on div "Add Note" at bounding box center [676, 186] width 958 height 22
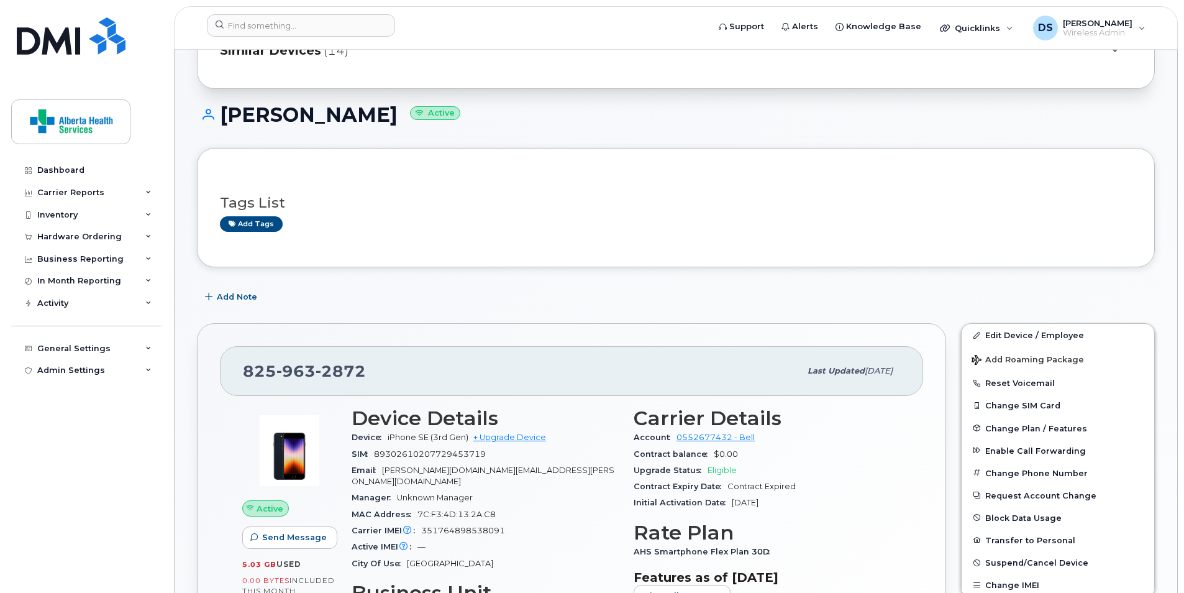
scroll to position [213, 0]
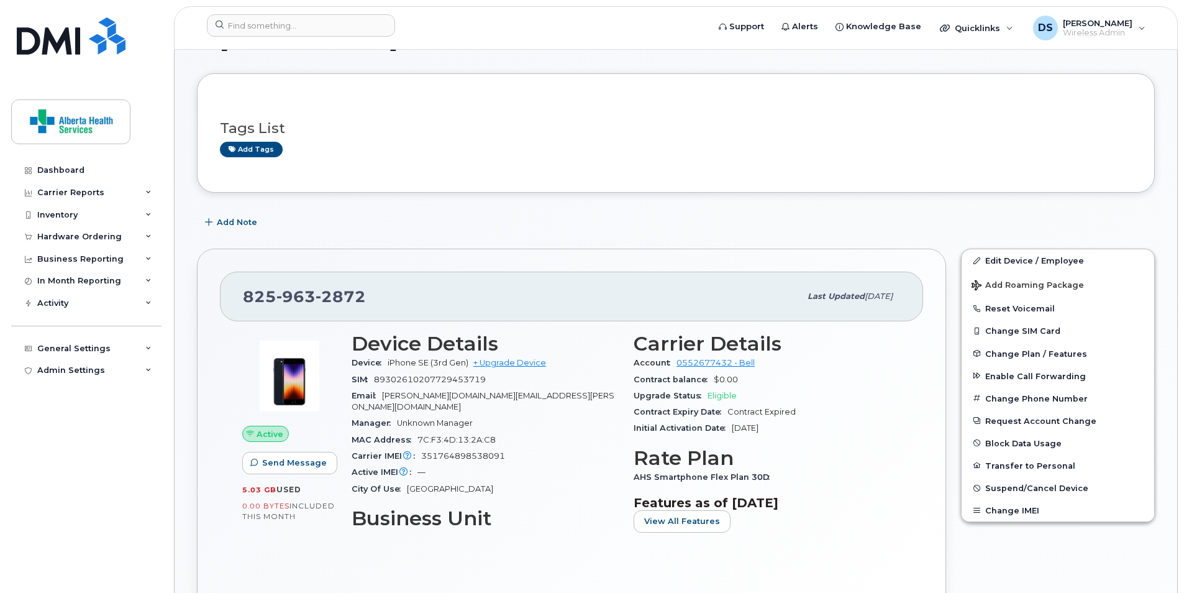
drag, startPoint x: 913, startPoint y: 472, endPoint x: 393, endPoint y: 259, distance: 561.5
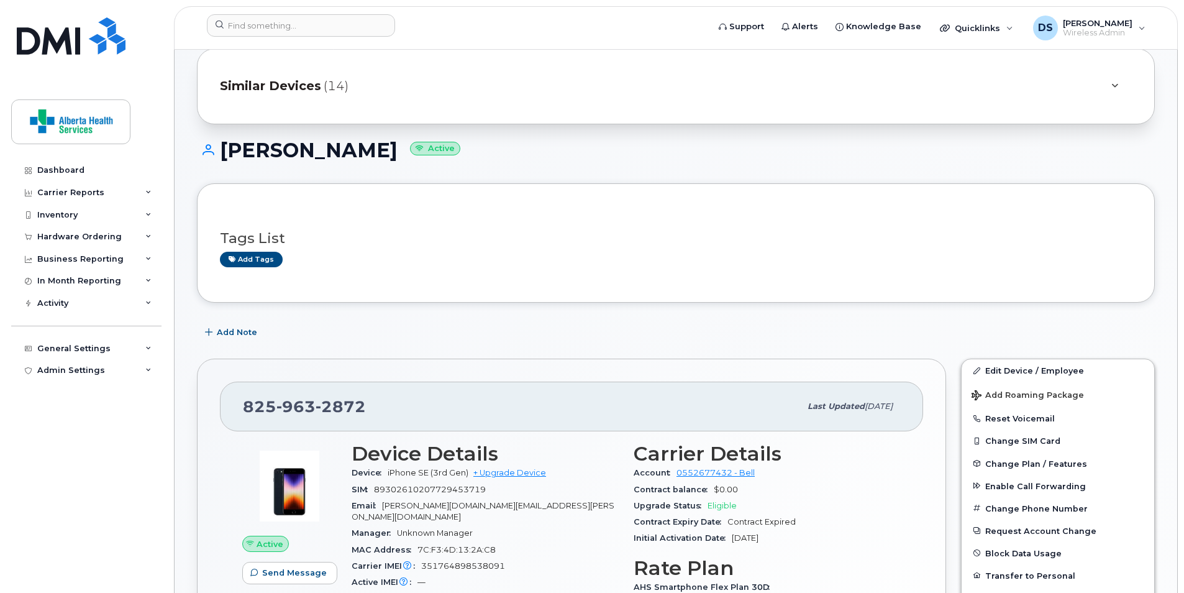
scroll to position [88, 0]
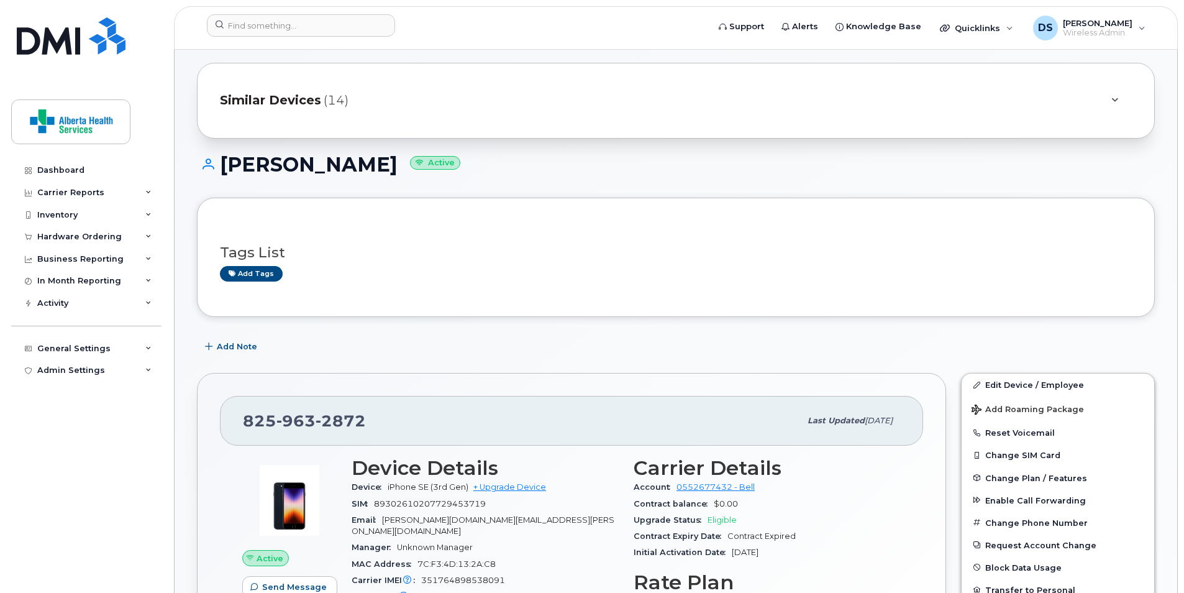
click at [997, 164] on h1 "[PERSON_NAME] Active" at bounding box center [676, 164] width 958 height 22
click at [320, 19] on input at bounding box center [301, 25] width 188 height 22
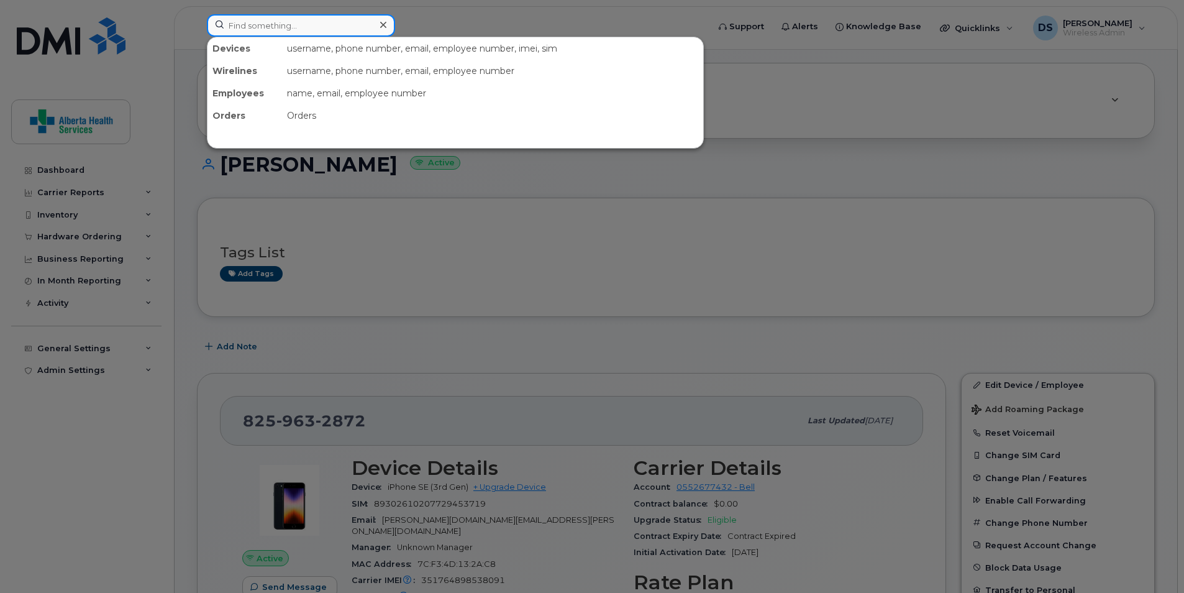
click at [320, 19] on input at bounding box center [301, 25] width 188 height 22
paste input "8259632875"
type input "8259632875"
